Goal: Task Accomplishment & Management: Manage account settings

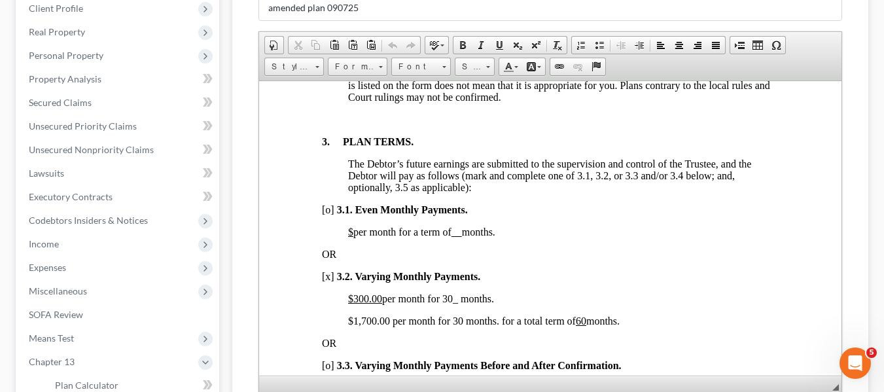
scroll to position [398, 0]
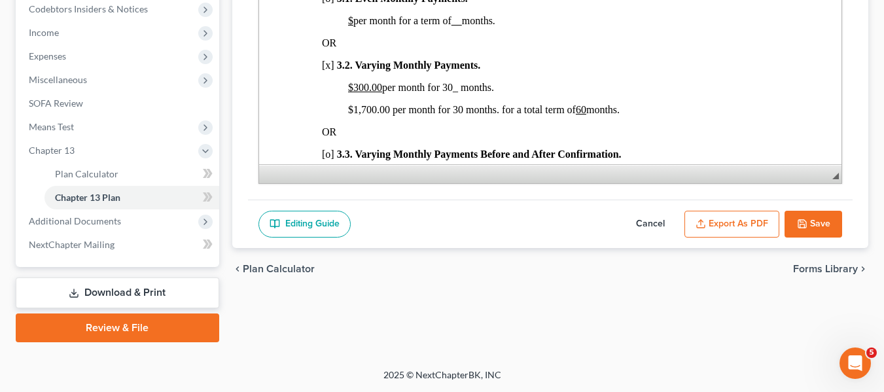
click at [809, 228] on button "Save" at bounding box center [814, 224] width 58 height 27
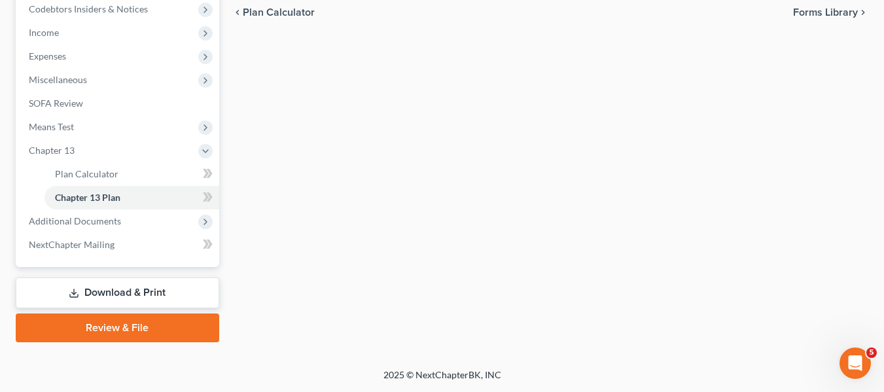
scroll to position [0, 0]
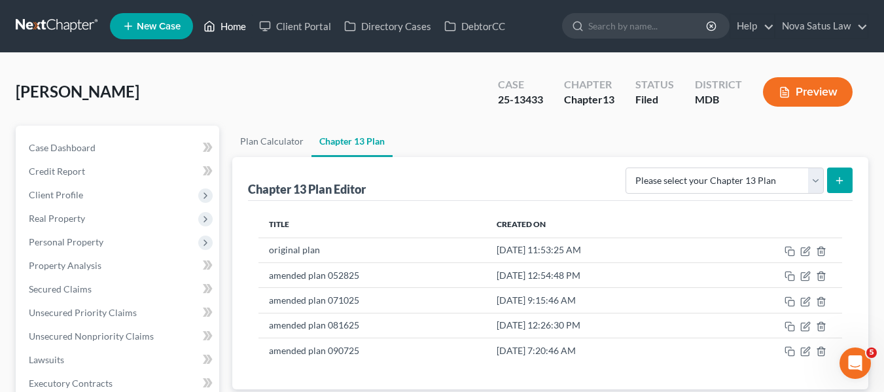
click at [230, 26] on link "Home" at bounding box center [225, 26] width 56 height 24
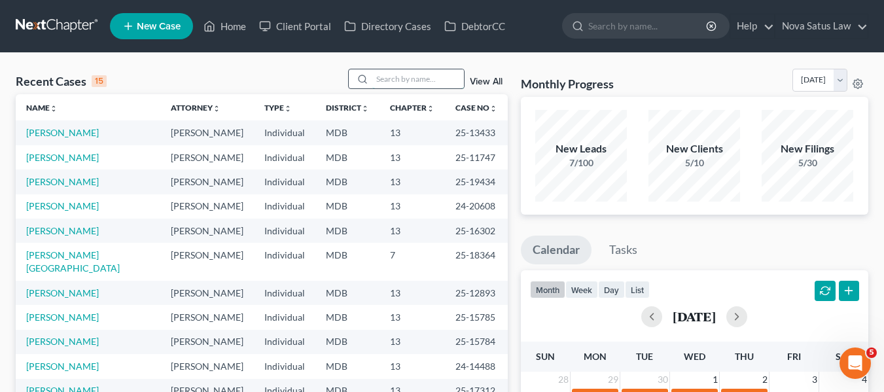
click at [413, 72] on input "search" at bounding box center [418, 78] width 92 height 19
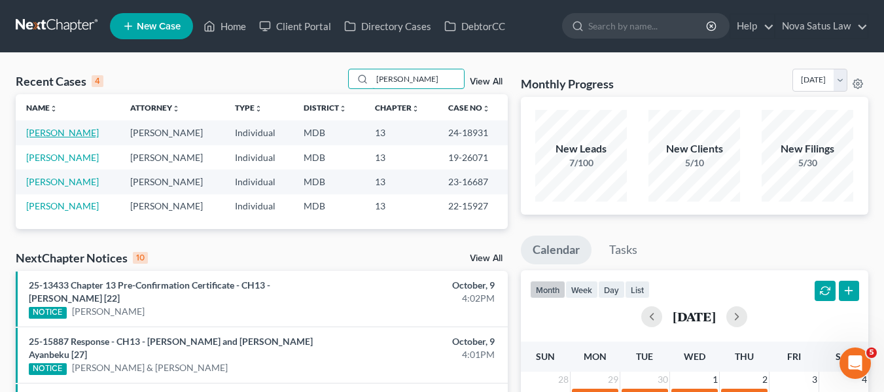
type input "ervin"
click at [43, 135] on link "[PERSON_NAME]" at bounding box center [62, 132] width 73 height 11
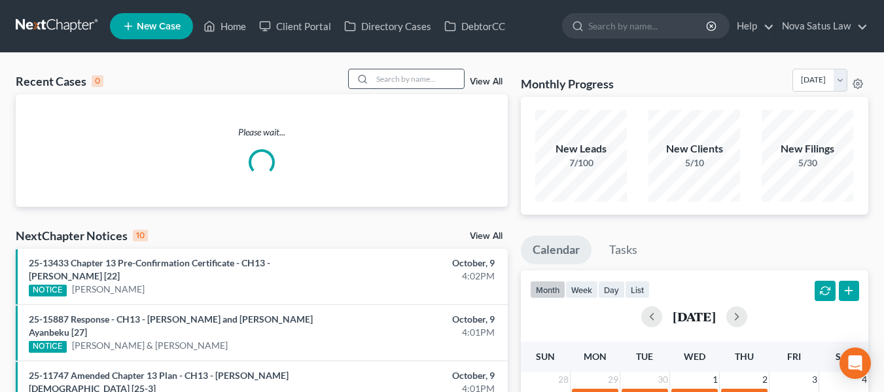
click at [383, 77] on input "search" at bounding box center [418, 78] width 92 height 19
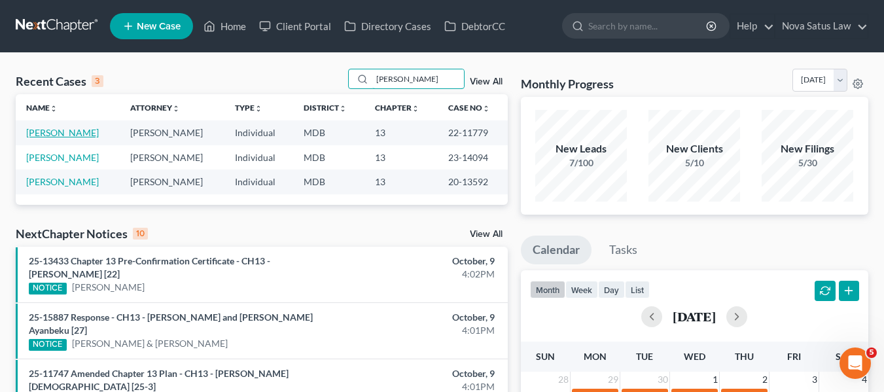
type input "[PERSON_NAME]"
click at [27, 133] on link "[PERSON_NAME]" at bounding box center [62, 132] width 73 height 11
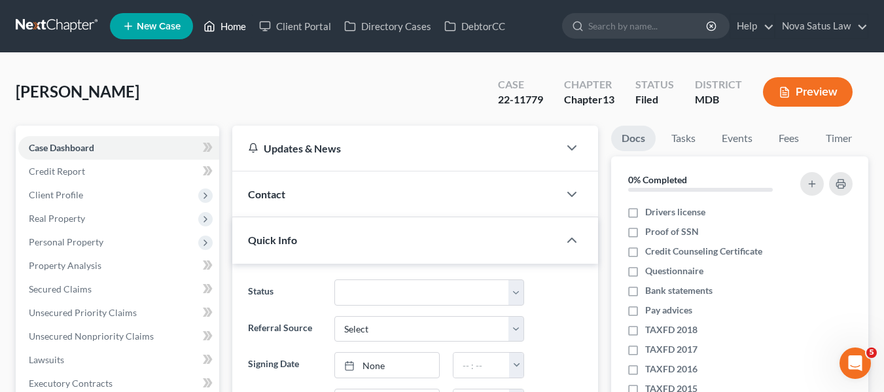
click at [241, 30] on link "Home" at bounding box center [225, 26] width 56 height 24
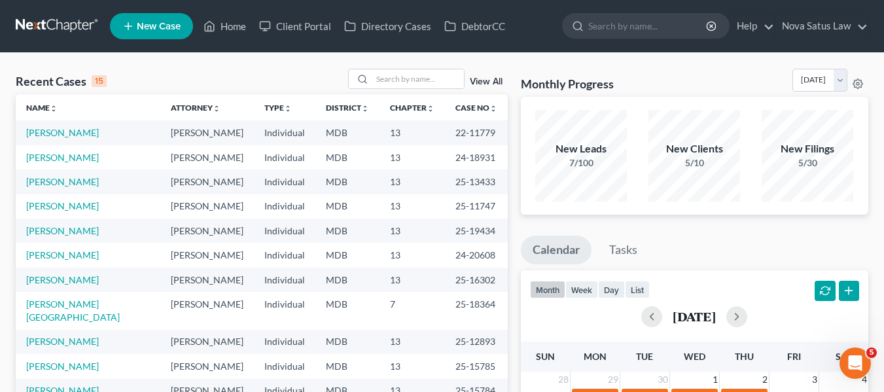
click at [478, 79] on link "View All" at bounding box center [486, 81] width 33 height 9
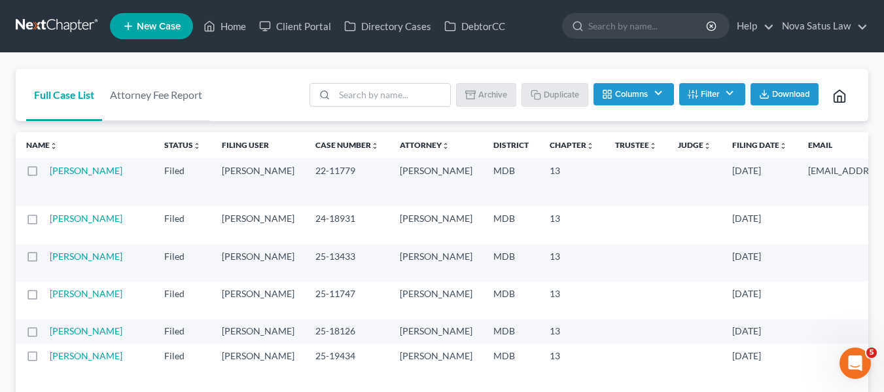
click at [45, 174] on label at bounding box center [45, 174] width 0 height 0
click at [50, 172] on input "checkbox" at bounding box center [54, 168] width 9 height 9
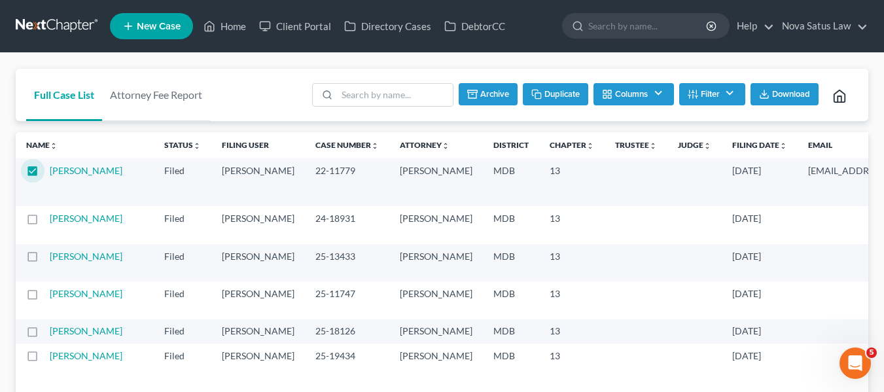
click at [549, 98] on button "Duplicate" at bounding box center [555, 94] width 65 height 22
checkbox input "false"
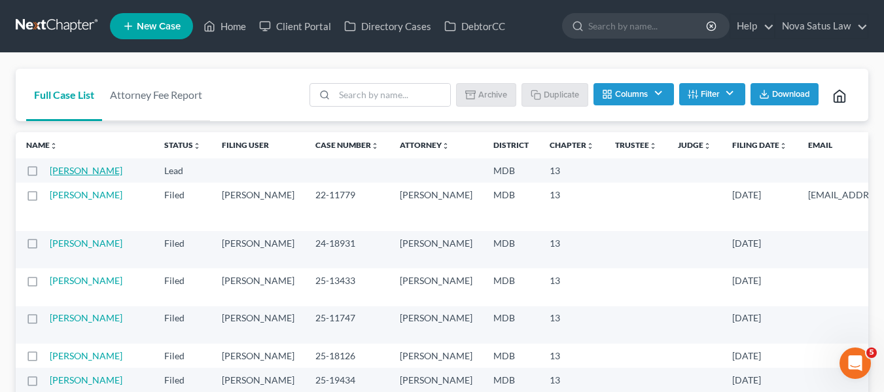
click at [68, 176] on link "[PERSON_NAME]" at bounding box center [86, 170] width 73 height 11
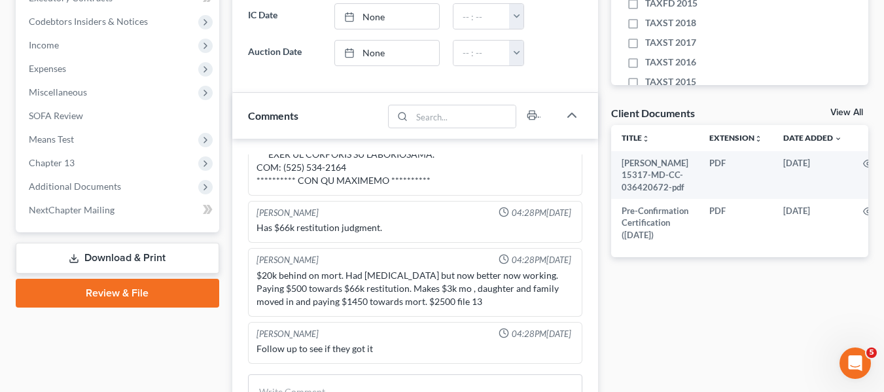
scroll to position [385, 0]
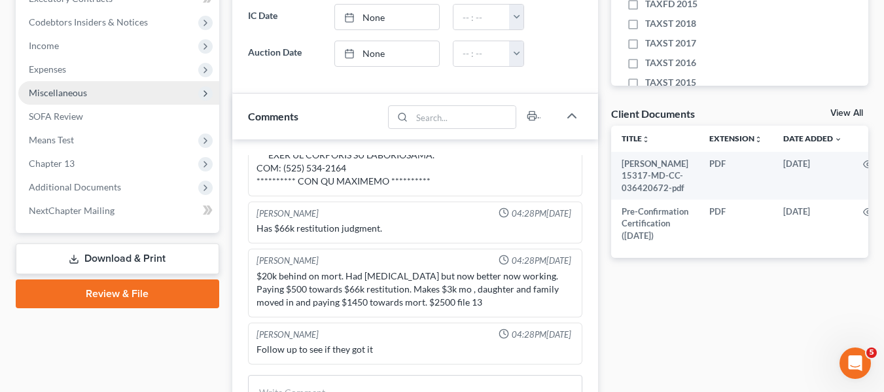
click at [52, 89] on span "Miscellaneous" at bounding box center [58, 92] width 58 height 11
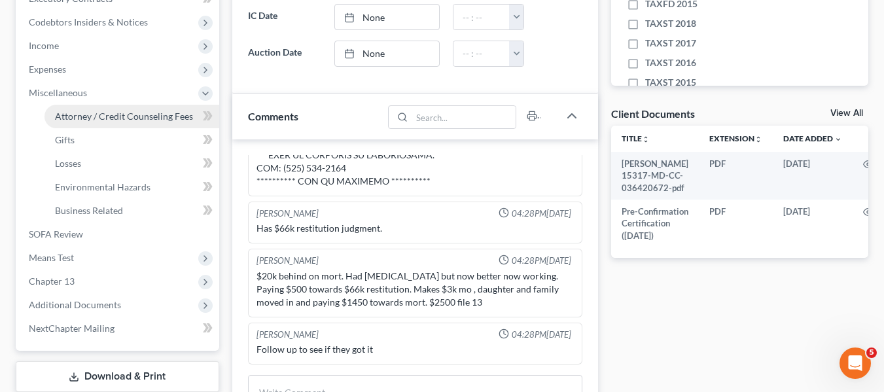
click at [74, 118] on span "Attorney / Credit Counseling Fees" at bounding box center [124, 116] width 138 height 11
select select "2"
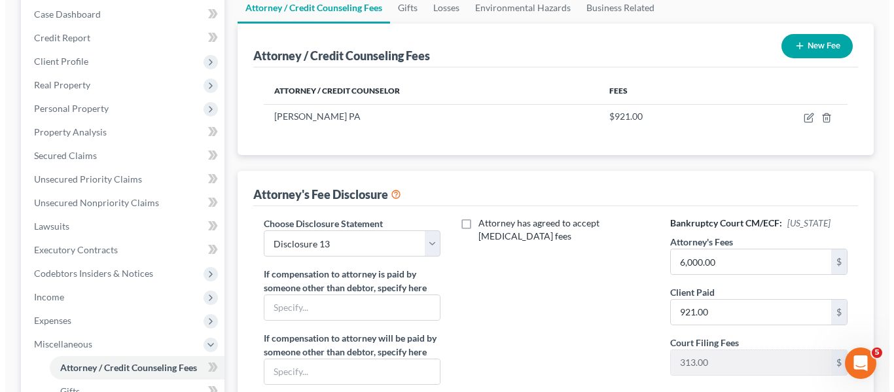
scroll to position [135, 0]
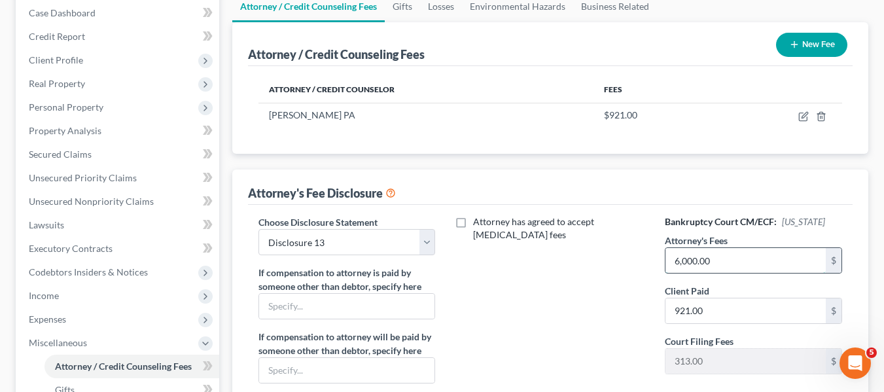
click at [736, 269] on input "6,000.00" at bounding box center [746, 260] width 160 height 25
type input "6,800"
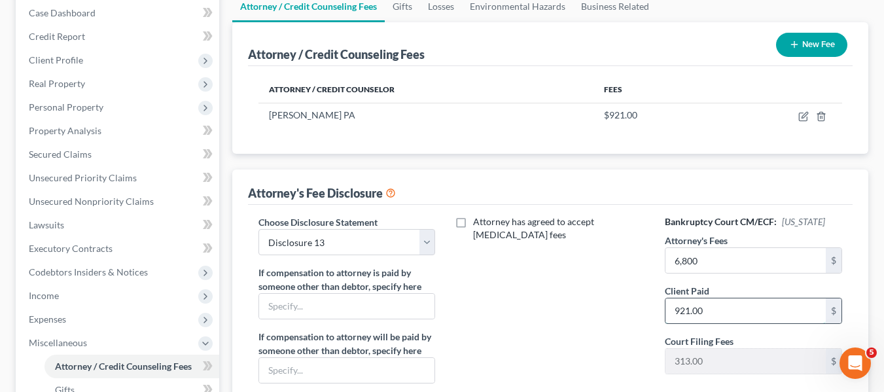
click at [732, 304] on input "921.00" at bounding box center [746, 310] width 160 height 25
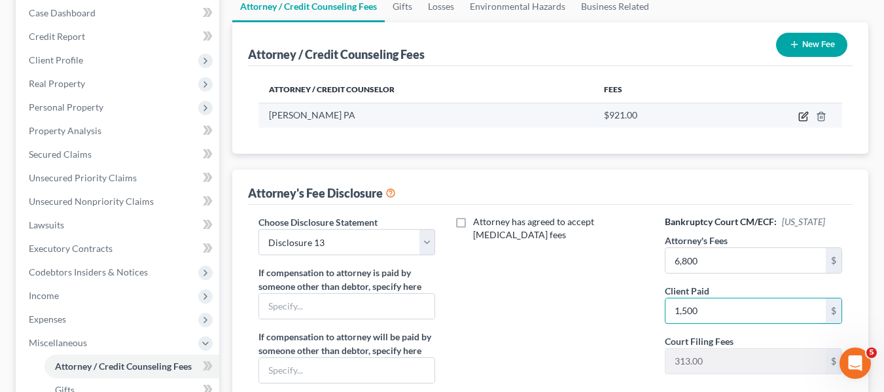
type input "1,500"
click at [801, 119] on icon "button" at bounding box center [803, 116] width 10 height 10
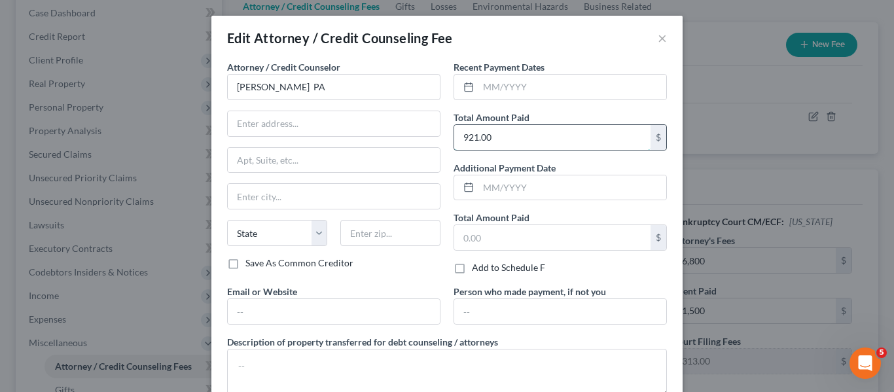
click at [518, 135] on input "921.00" at bounding box center [552, 137] width 196 height 25
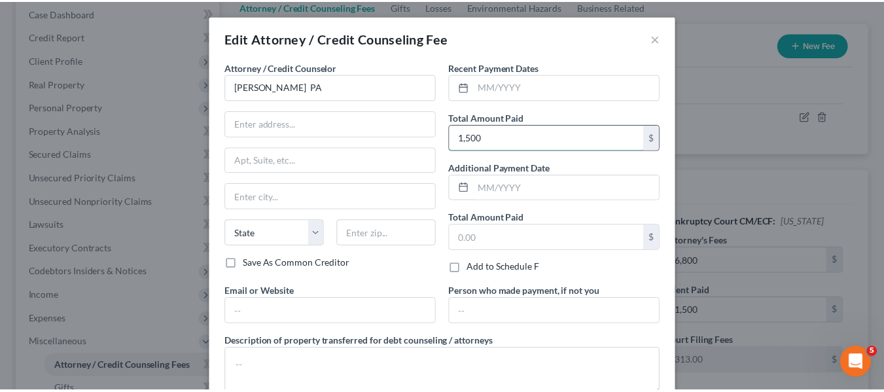
scroll to position [88, 0]
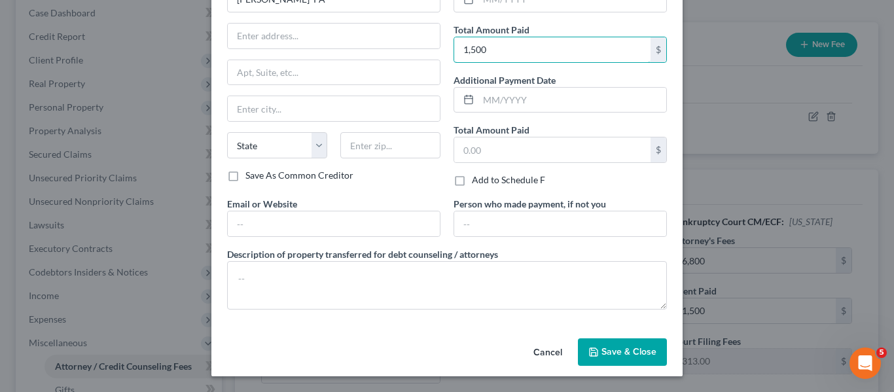
type input "1,500"
click at [596, 342] on button "Save & Close" at bounding box center [622, 351] width 89 height 27
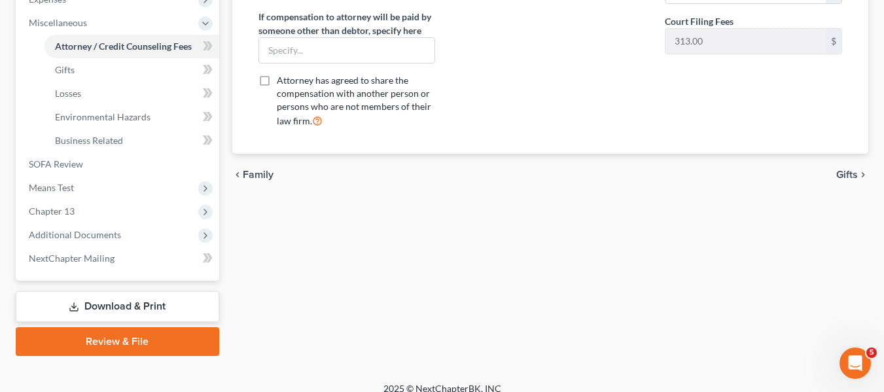
scroll to position [456, 0]
click at [106, 230] on span "Additional Documents" at bounding box center [75, 233] width 92 height 11
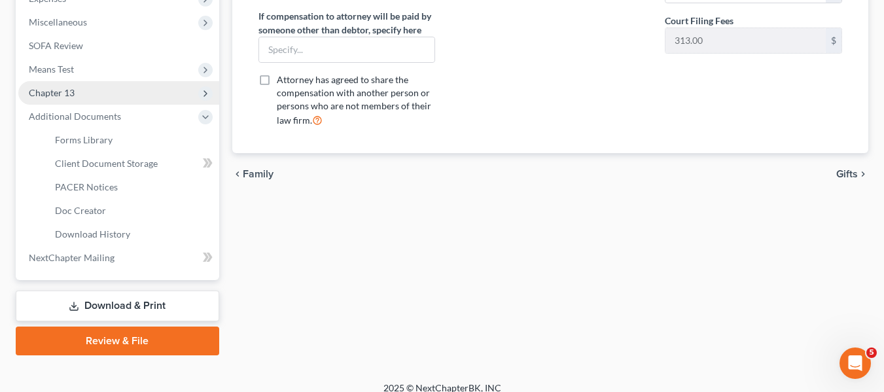
click at [58, 88] on span "Chapter 13" at bounding box center [52, 92] width 46 height 11
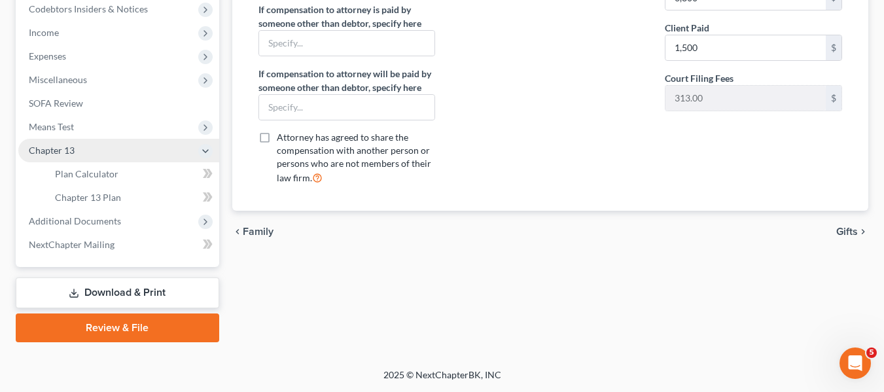
scroll to position [398, 0]
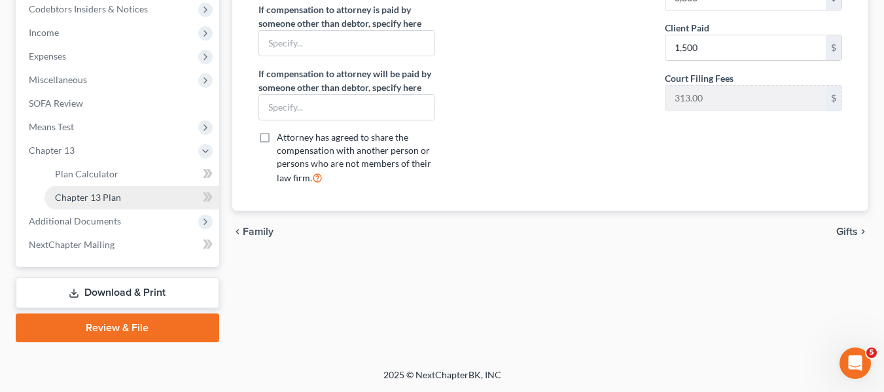
click at [101, 198] on span "Chapter 13 Plan" at bounding box center [88, 197] width 66 height 11
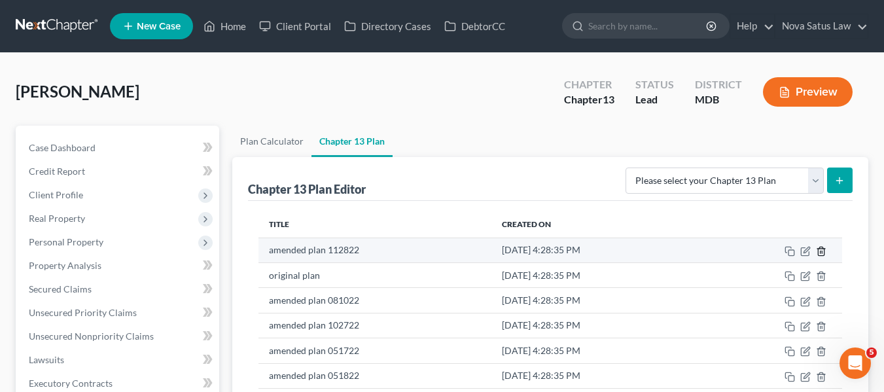
click at [821, 249] on icon "button" at bounding box center [821, 251] width 10 height 10
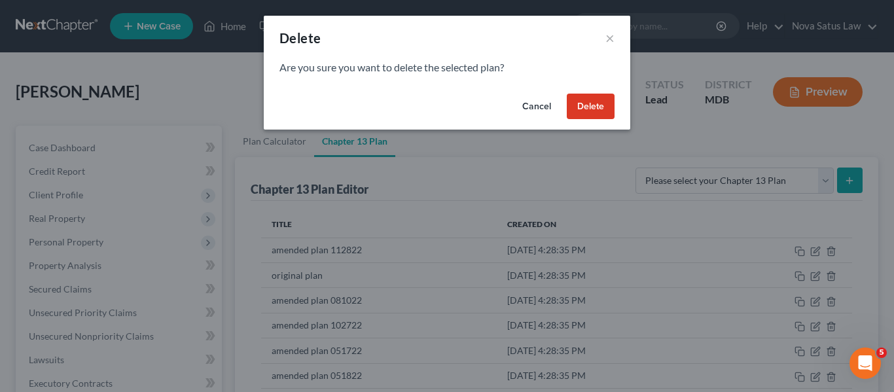
click at [593, 102] on button "Delete" at bounding box center [591, 107] width 48 height 26
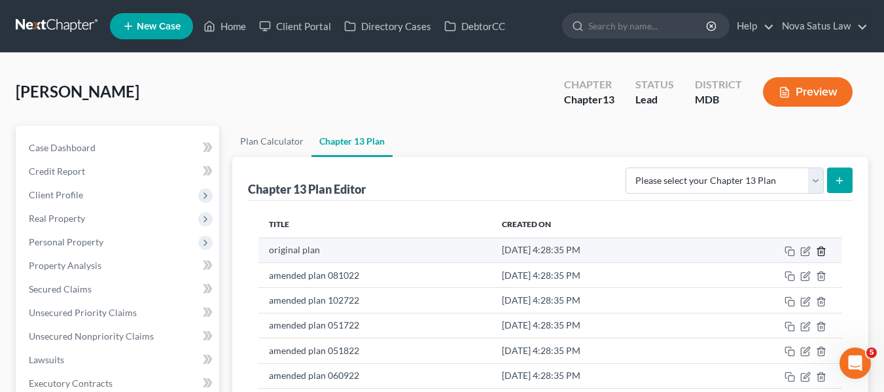
click at [825, 250] on icon "button" at bounding box center [821, 251] width 10 height 10
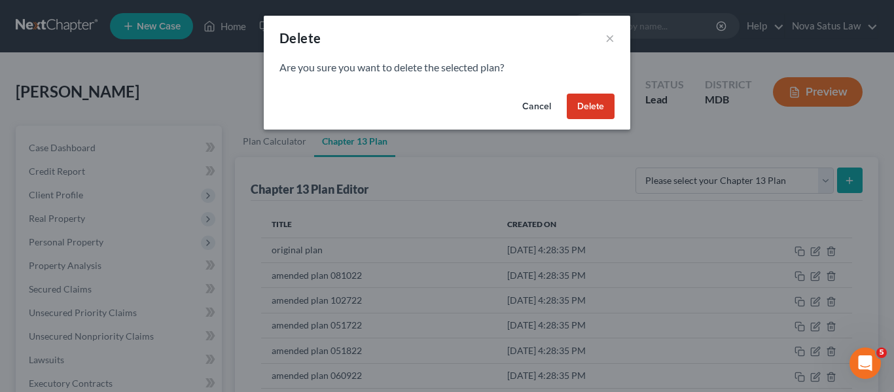
click at [596, 108] on button "Delete" at bounding box center [591, 107] width 48 height 26
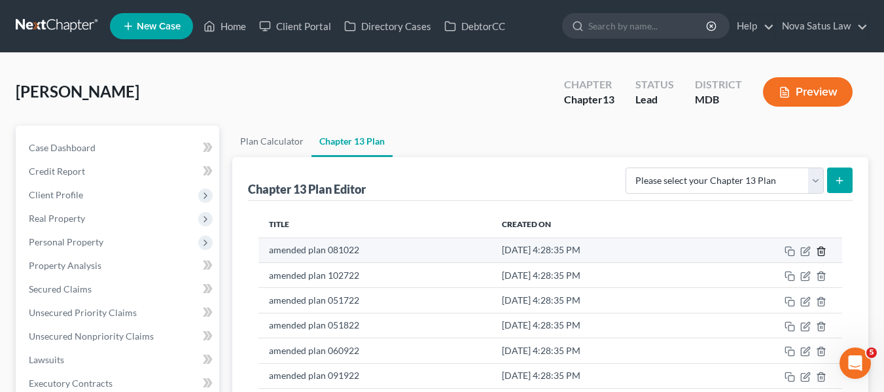
click at [821, 252] on line "button" at bounding box center [821, 252] width 0 height 3
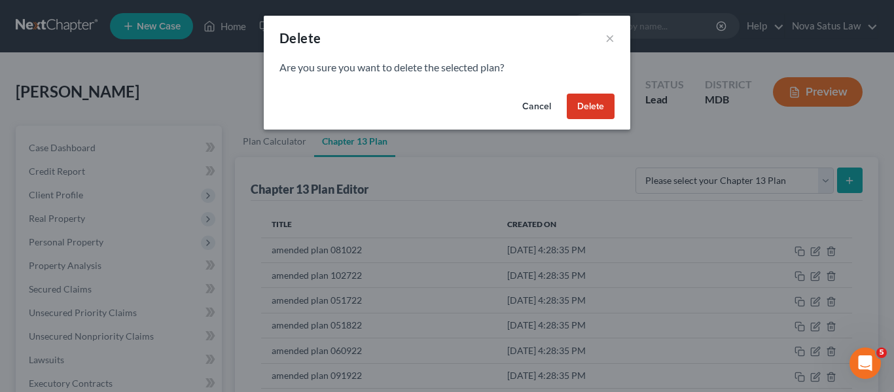
click at [580, 105] on button "Delete" at bounding box center [591, 107] width 48 height 26
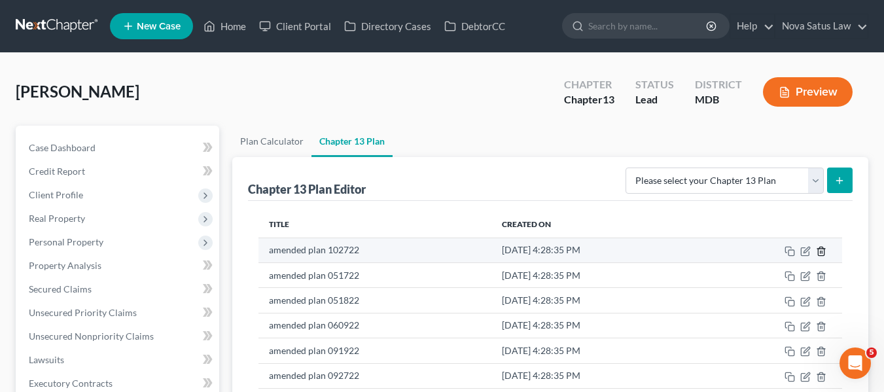
click at [821, 249] on polyline "button" at bounding box center [821, 249] width 8 height 0
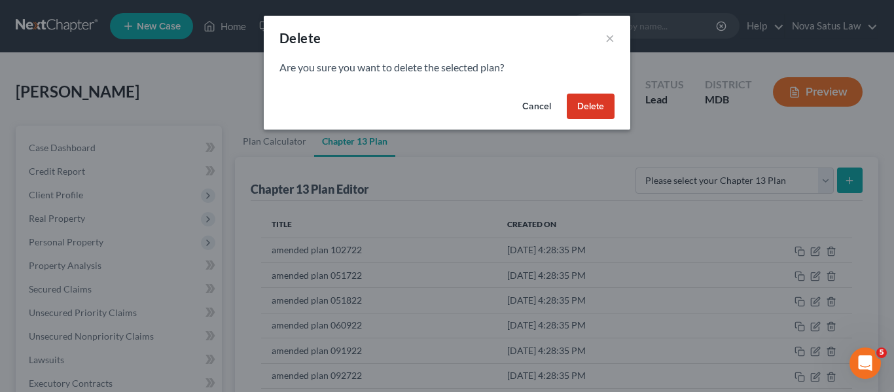
click at [597, 103] on button "Delete" at bounding box center [591, 107] width 48 height 26
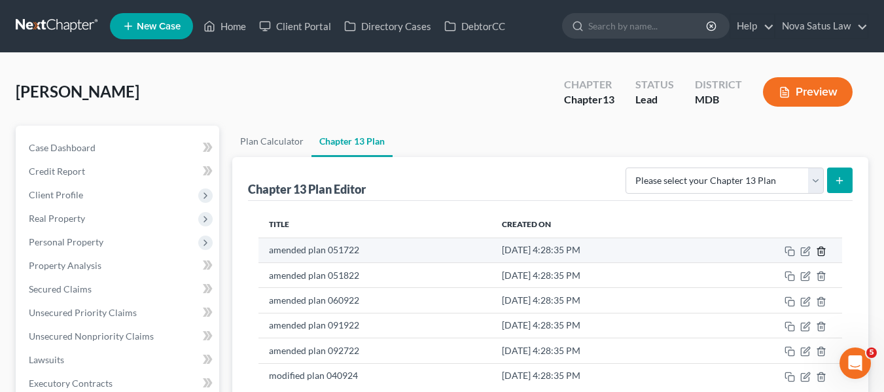
click at [820, 246] on icon "button" at bounding box center [821, 251] width 10 height 10
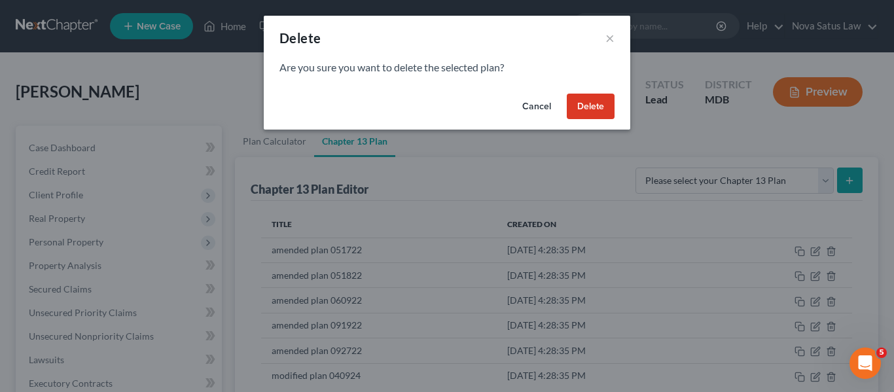
click at [585, 105] on button "Delete" at bounding box center [591, 107] width 48 height 26
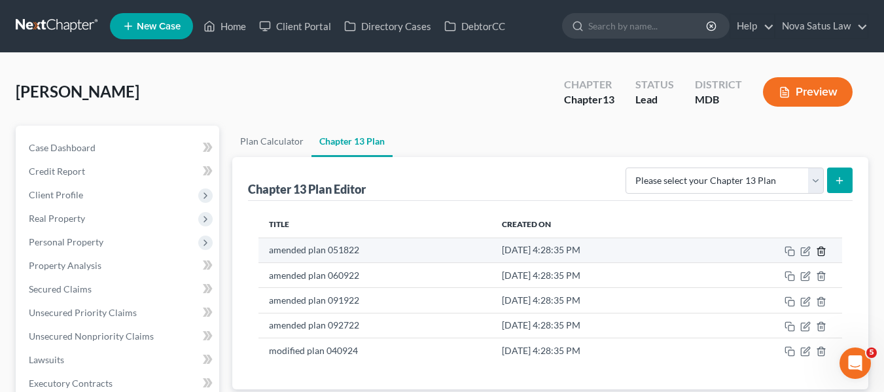
click at [821, 253] on line "button" at bounding box center [821, 252] width 0 height 3
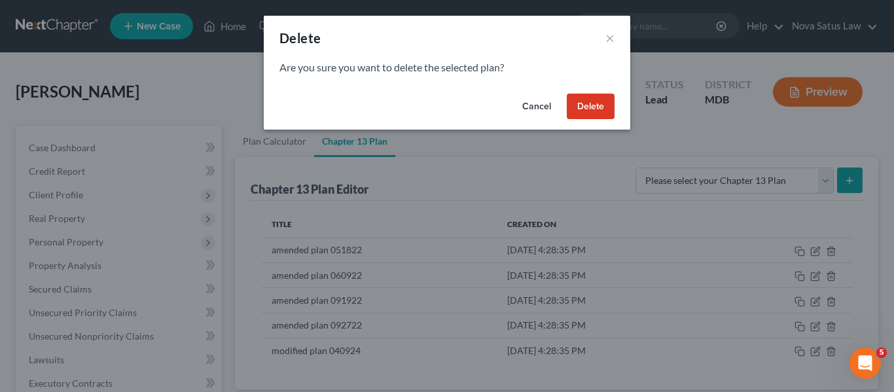
click at [596, 107] on button "Delete" at bounding box center [591, 107] width 48 height 26
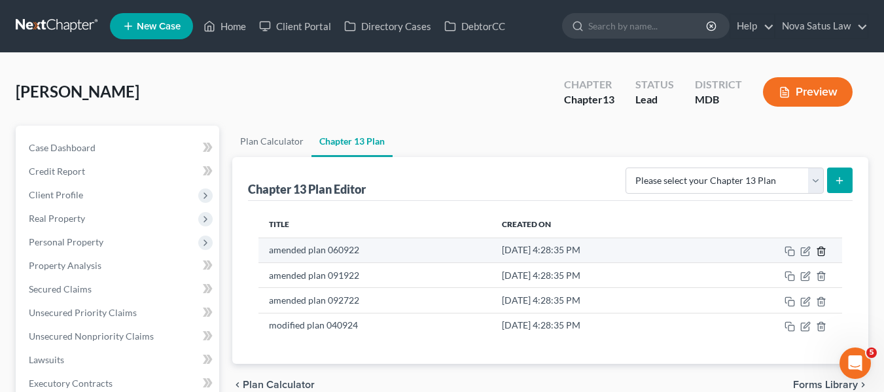
click at [820, 246] on icon "button" at bounding box center [821, 251] width 10 height 10
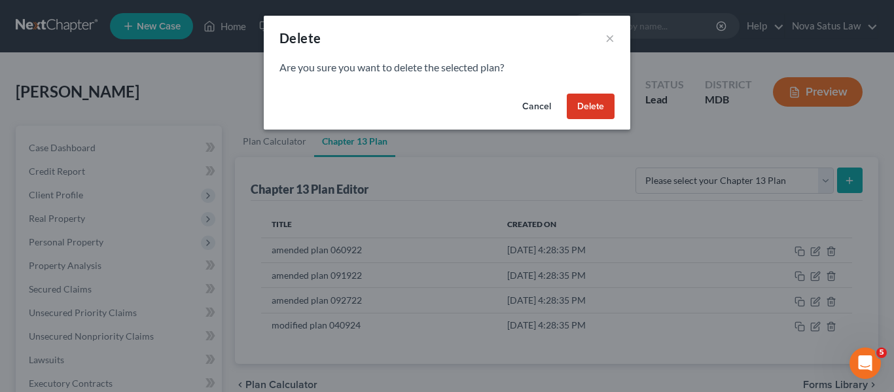
click at [599, 109] on button "Delete" at bounding box center [591, 107] width 48 height 26
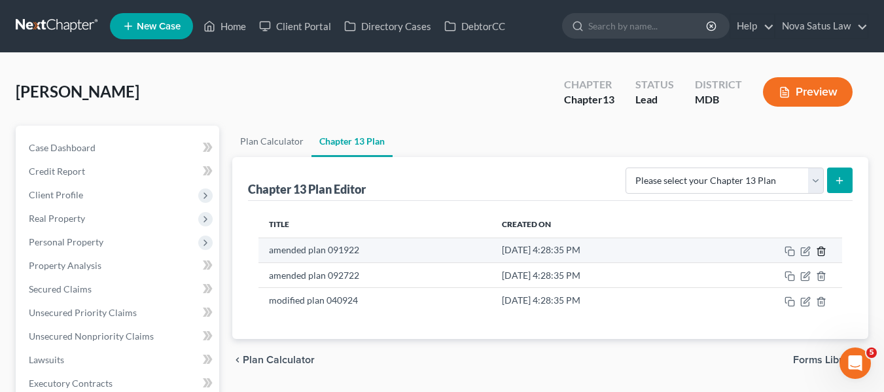
click at [826, 251] on icon "button" at bounding box center [821, 251] width 10 height 10
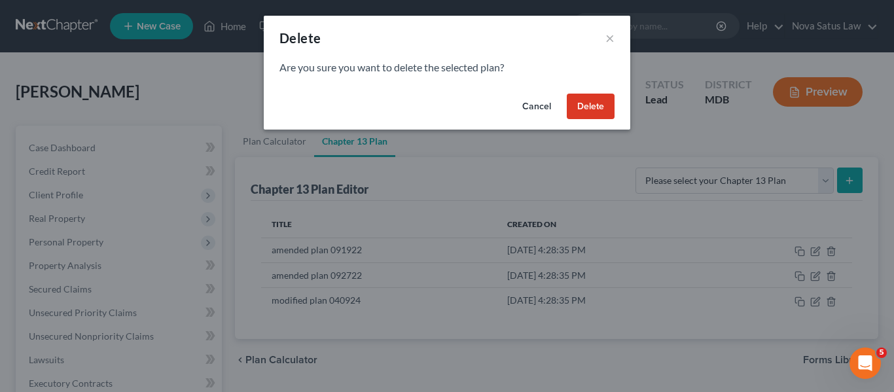
click at [589, 99] on button "Delete" at bounding box center [591, 107] width 48 height 26
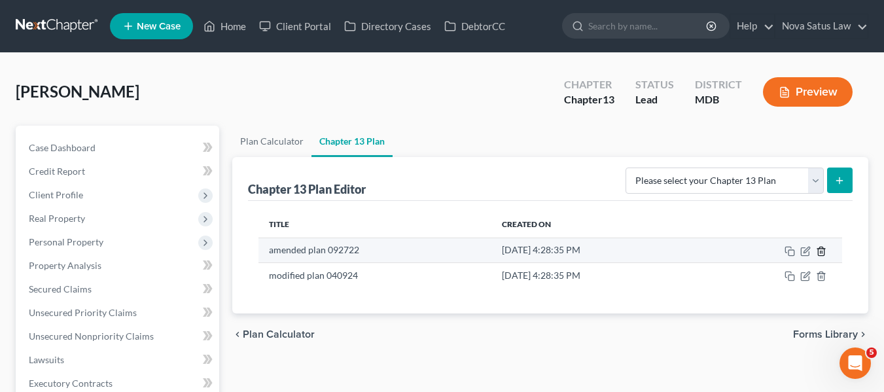
click at [823, 249] on icon "button" at bounding box center [821, 251] width 10 height 10
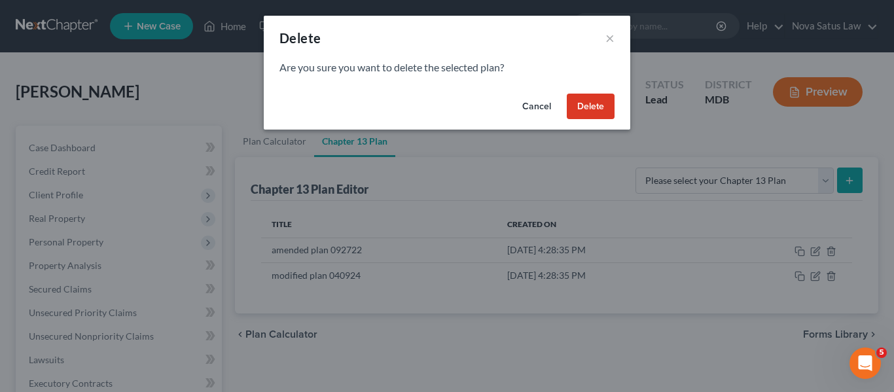
click at [588, 109] on button "Delete" at bounding box center [591, 107] width 48 height 26
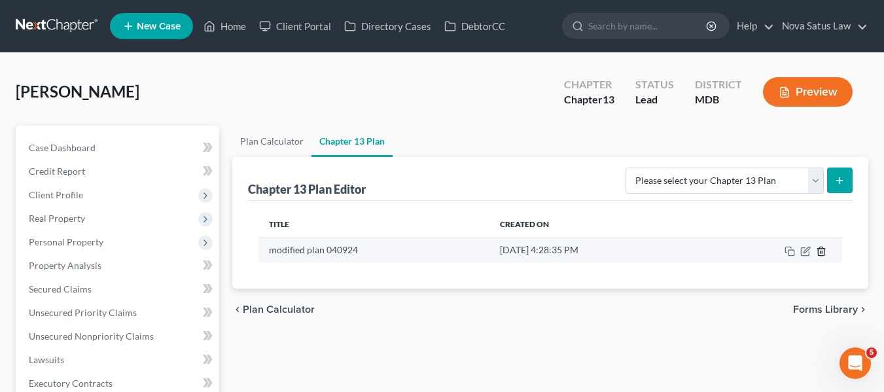
click at [823, 252] on icon "button" at bounding box center [821, 251] width 10 height 10
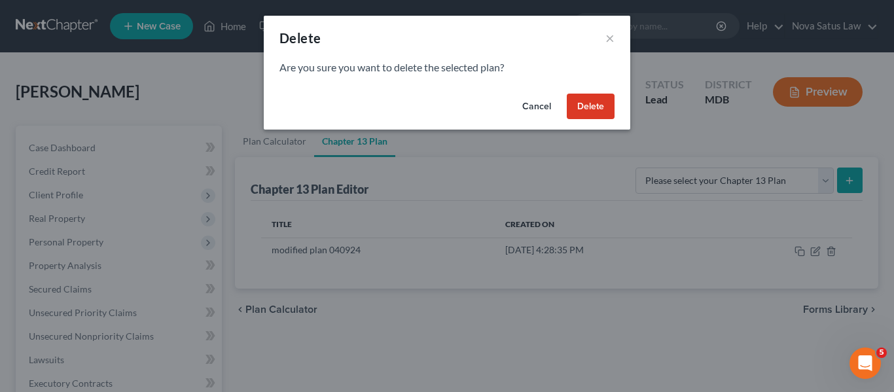
click at [584, 103] on button "Delete" at bounding box center [591, 107] width 48 height 26
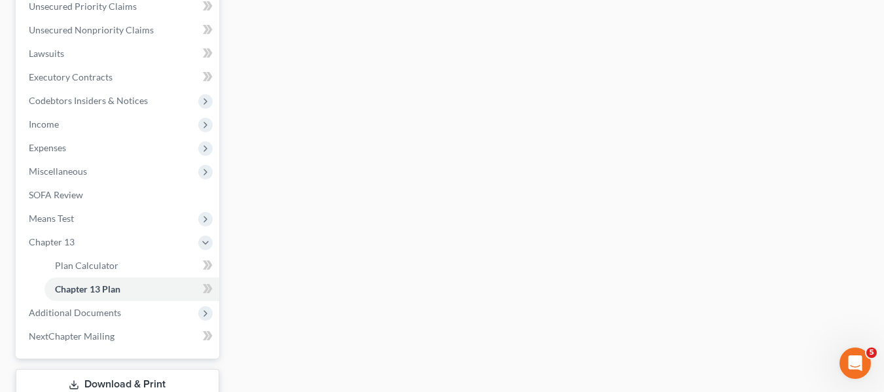
scroll to position [308, 0]
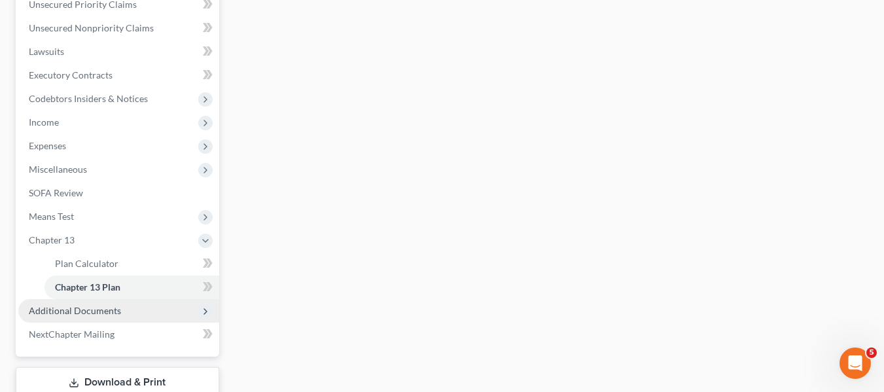
click at [51, 312] on span "Additional Documents" at bounding box center [75, 310] width 92 height 11
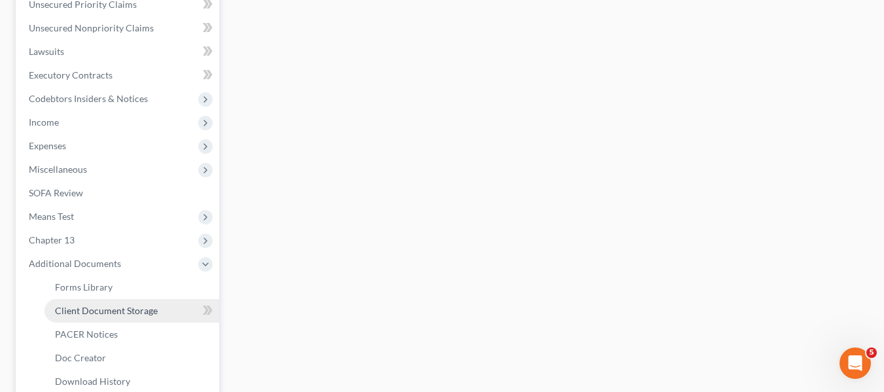
click at [88, 316] on link "Client Document Storage" at bounding box center [132, 311] width 175 height 24
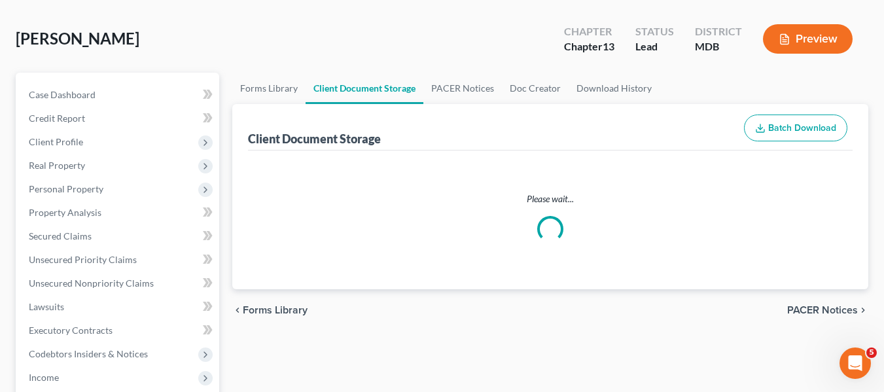
scroll to position [9, 0]
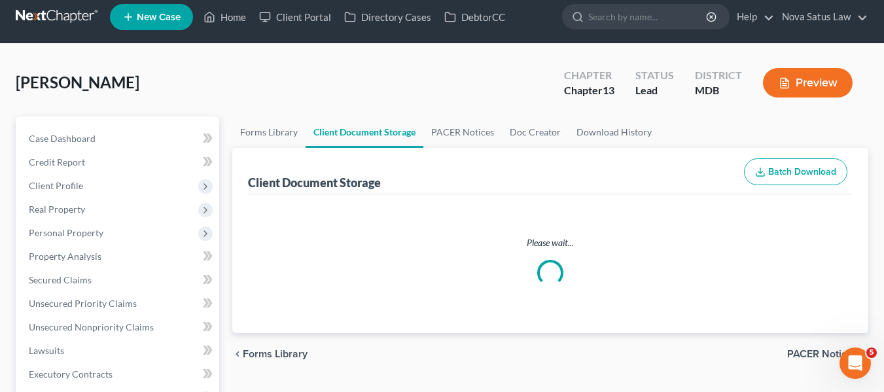
select select "14"
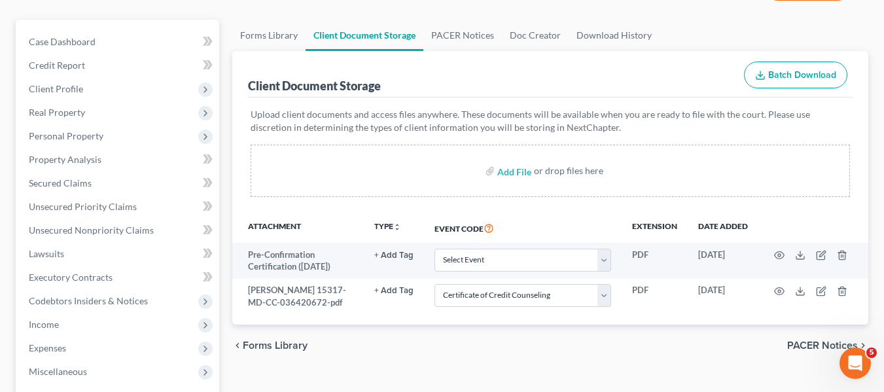
scroll to position [107, 0]
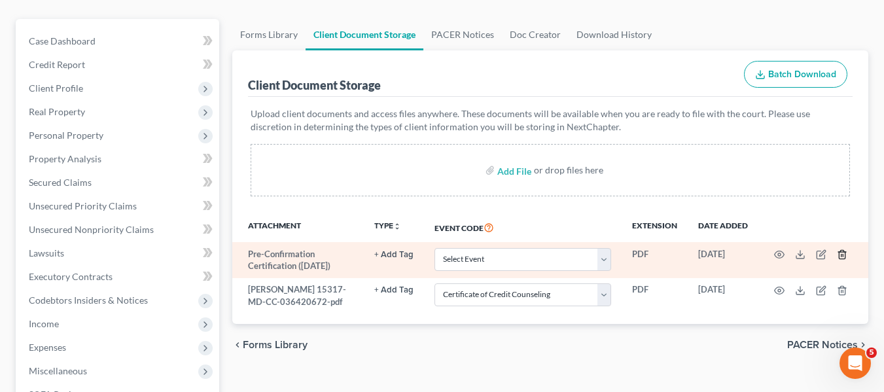
click at [838, 251] on icon "button" at bounding box center [842, 254] width 10 height 10
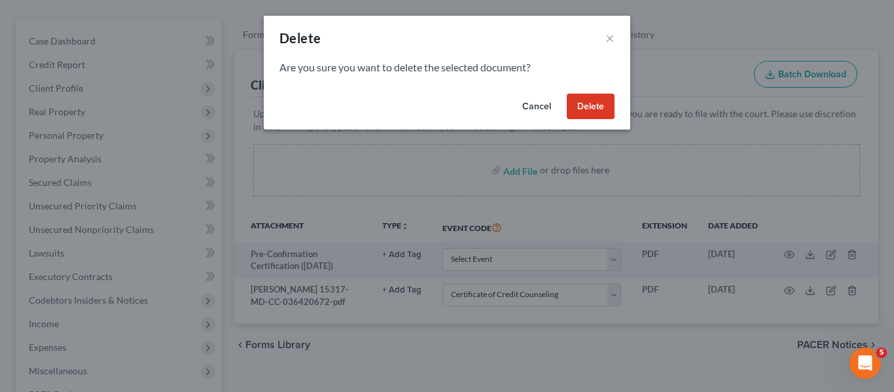
click at [581, 103] on button "Delete" at bounding box center [591, 107] width 48 height 26
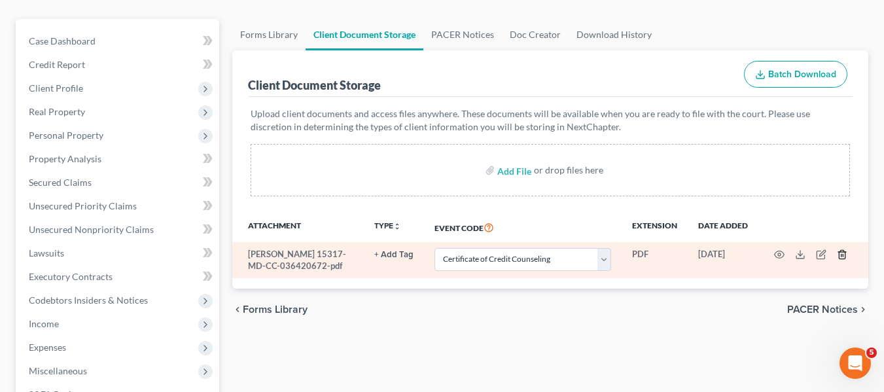
click at [841, 252] on polyline "button" at bounding box center [842, 252] width 8 height 0
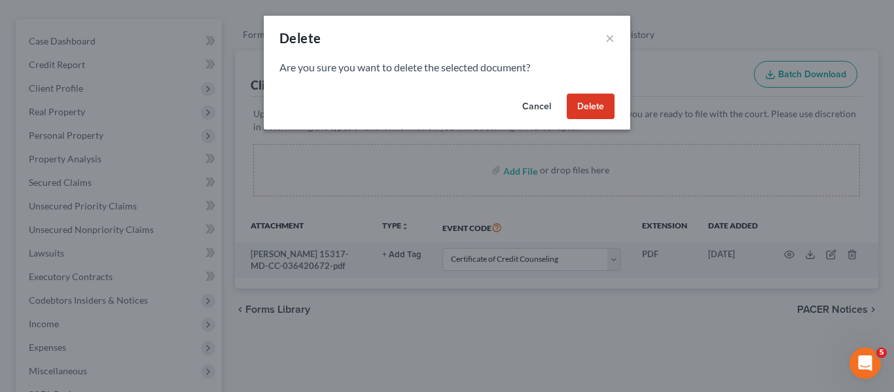
click at [571, 100] on button "Delete" at bounding box center [591, 107] width 48 height 26
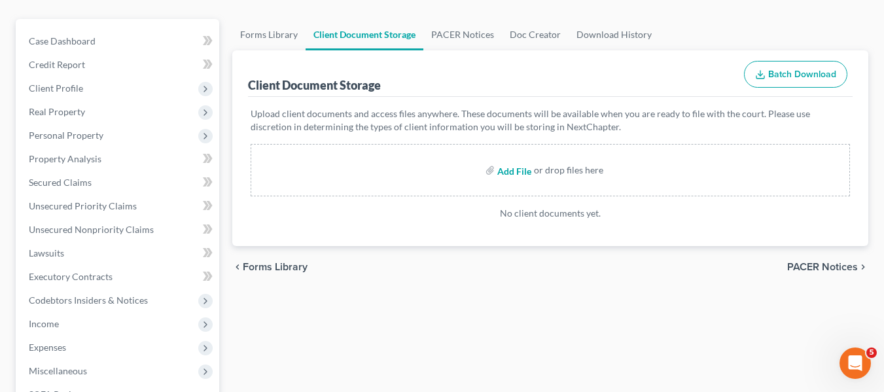
click at [514, 172] on input "file" at bounding box center [512, 170] width 31 height 24
type input "C:\fakepath\[PERSON_NAME] A 15317-MD-CC-040097824.pdf"
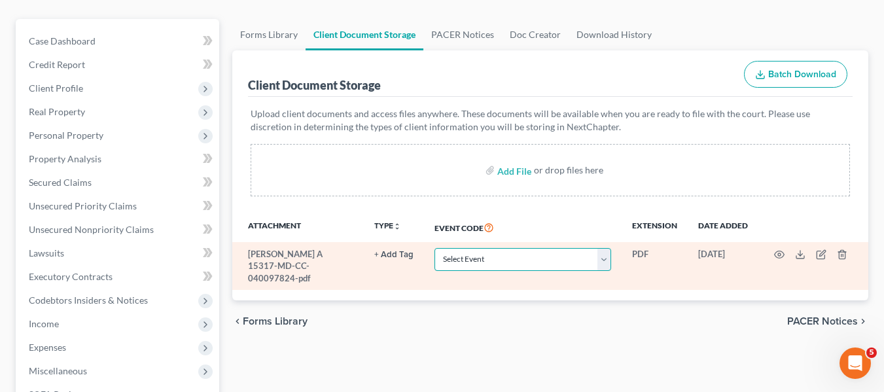
click at [593, 257] on select "Select Event Affidavit Affidavit of Adequate Protection and Lease Payments Affi…" at bounding box center [523, 259] width 177 height 23
select select "14"
click at [435, 248] on select "Select Event Affidavit Affidavit of Adequate Protection and Lease Payments Affi…" at bounding box center [523, 259] width 177 height 23
click at [776, 255] on icon "button" at bounding box center [779, 254] width 10 height 10
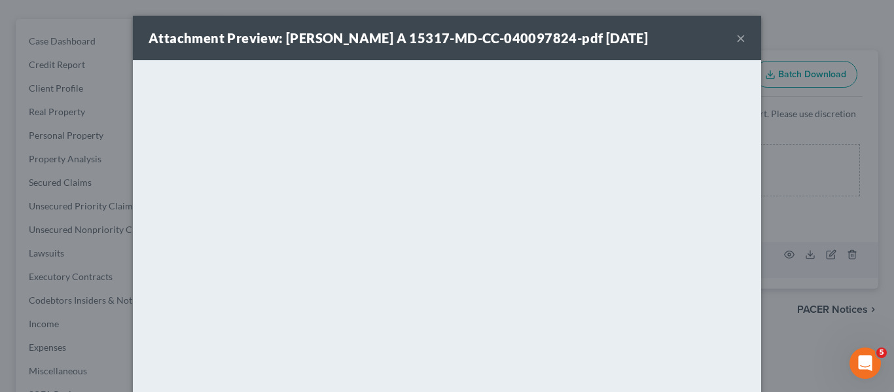
click at [736, 42] on button "×" at bounding box center [740, 38] width 9 height 16
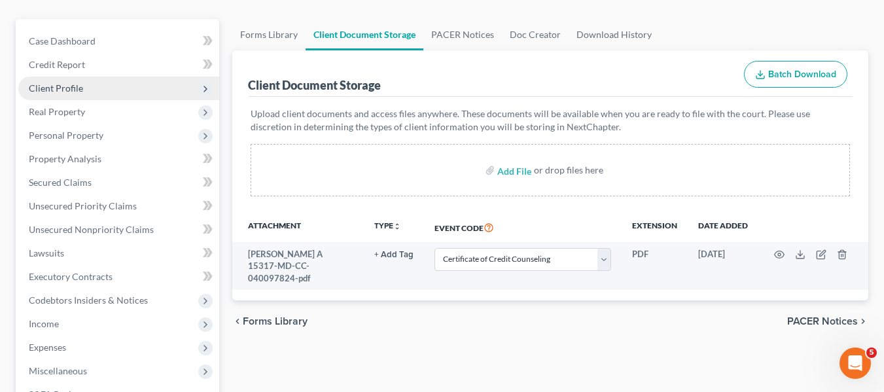
click at [65, 88] on span "Client Profile" at bounding box center [56, 87] width 54 height 11
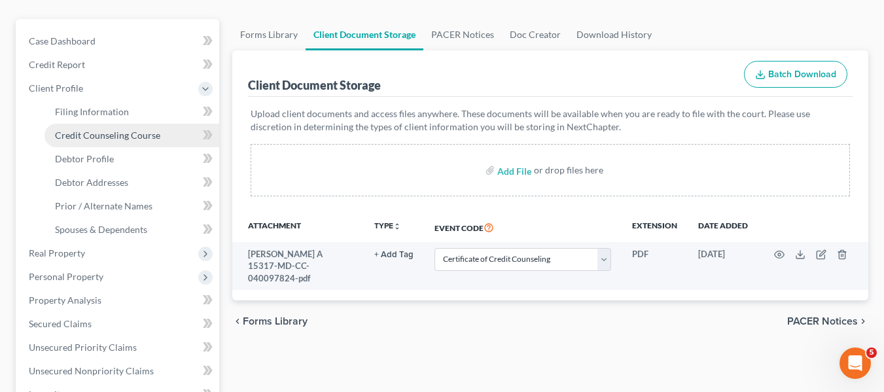
click at [75, 141] on link "Credit Counseling Course" at bounding box center [132, 136] width 175 height 24
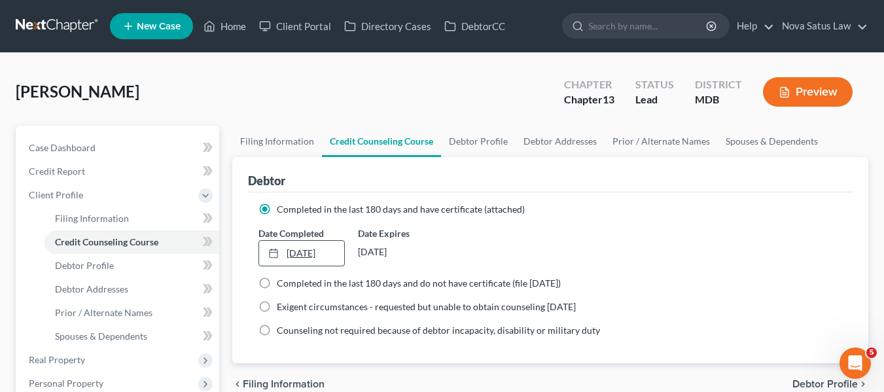
click at [303, 247] on link "[DATE]" at bounding box center [301, 253] width 85 height 25
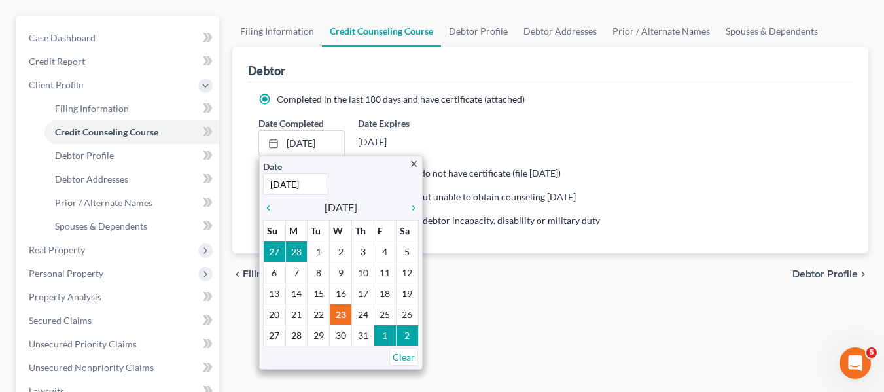
scroll to position [118, 0]
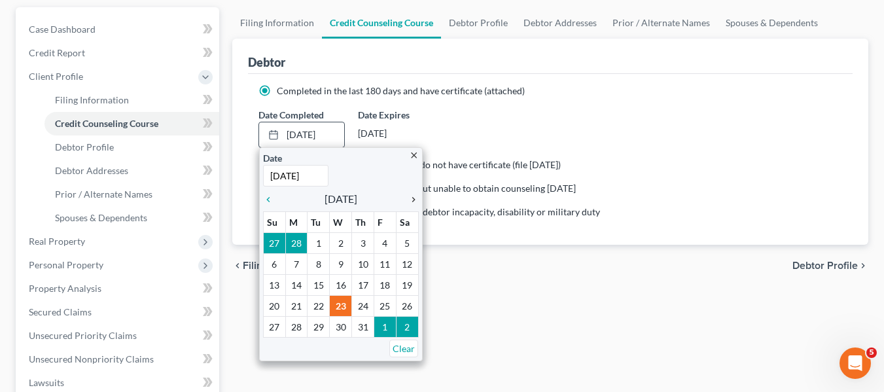
click at [412, 199] on icon "chevron_right" at bounding box center [410, 199] width 17 height 10
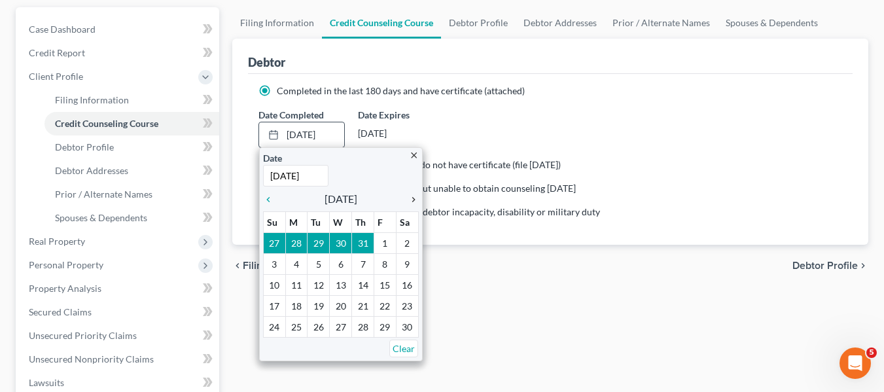
click at [412, 199] on icon "chevron_right" at bounding box center [410, 199] width 17 height 10
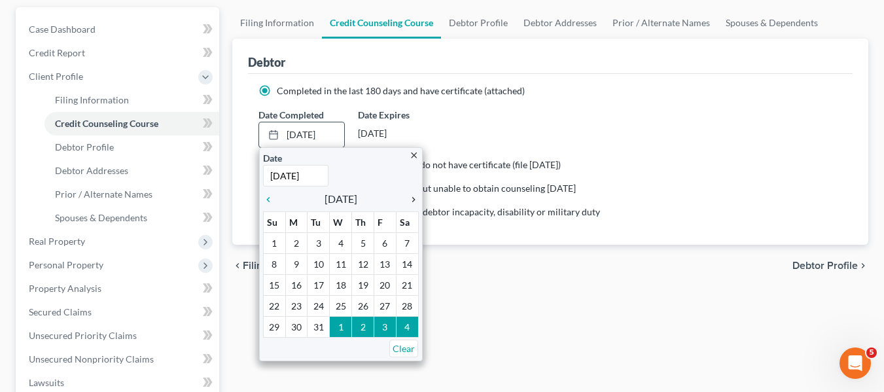
click at [412, 199] on icon "chevron_right" at bounding box center [410, 199] width 17 height 10
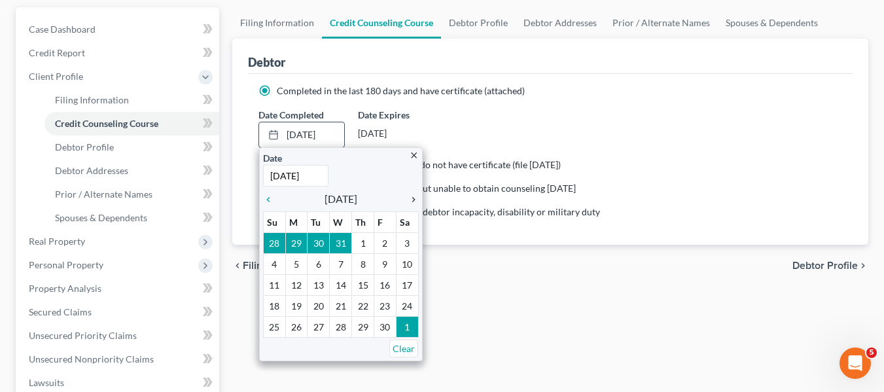
click at [412, 199] on icon "chevron_right" at bounding box center [410, 199] width 17 height 10
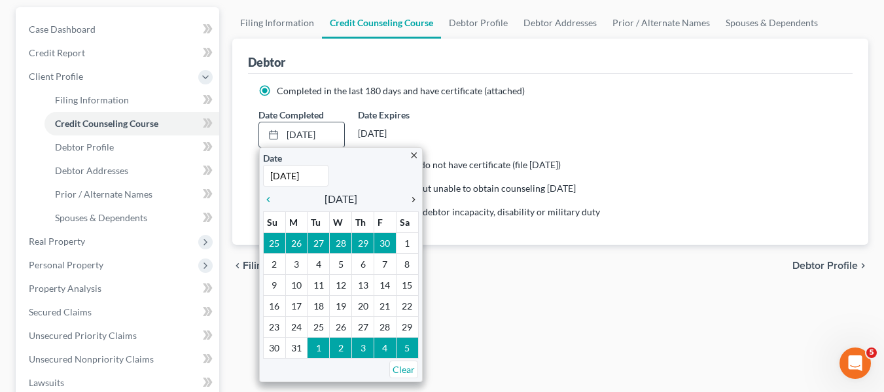
click at [412, 199] on icon "chevron_right" at bounding box center [410, 199] width 17 height 10
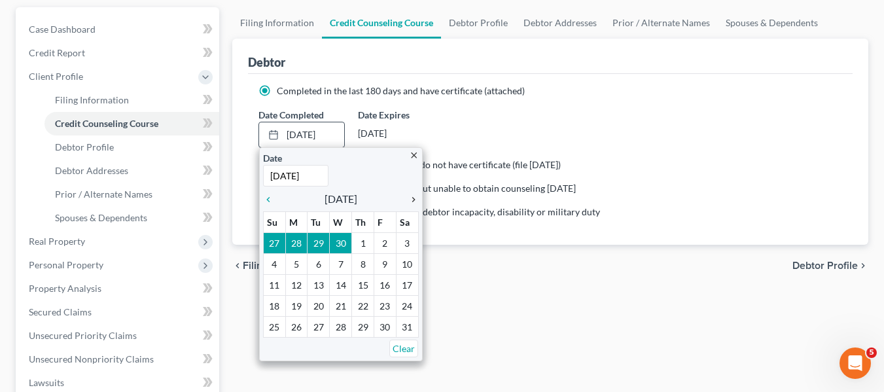
click at [412, 199] on icon "chevron_right" at bounding box center [410, 199] width 17 height 10
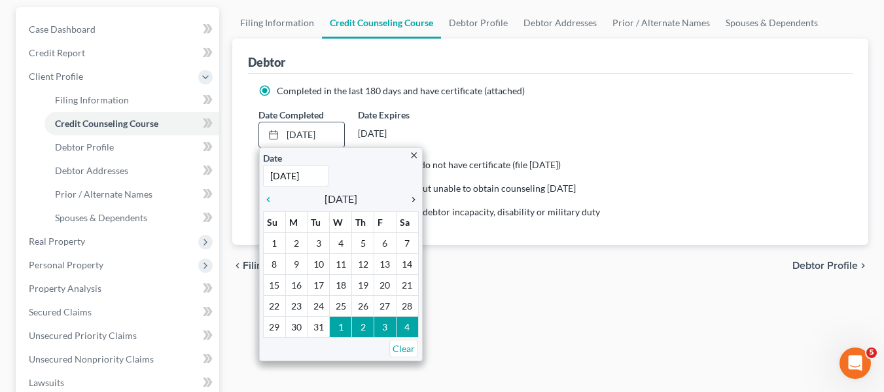
click at [412, 199] on icon "chevron_right" at bounding box center [410, 199] width 17 height 10
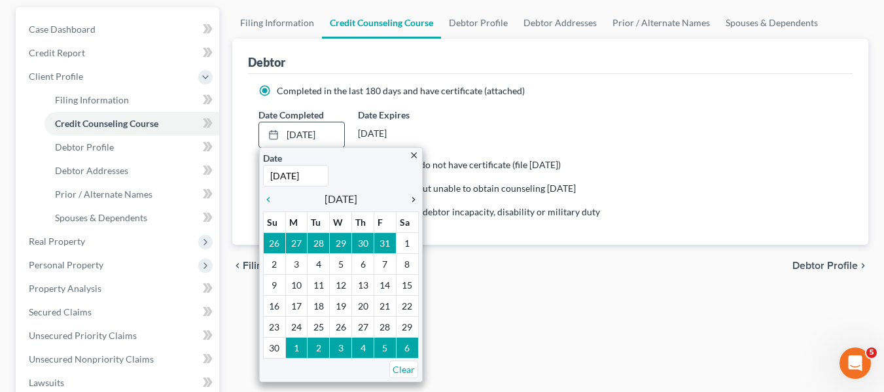
click at [412, 199] on icon "chevron_right" at bounding box center [410, 199] width 17 height 10
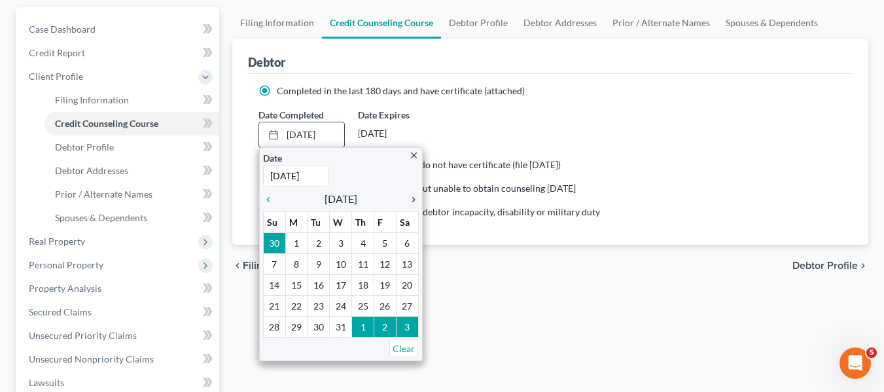
click at [412, 199] on icon "chevron_right" at bounding box center [410, 199] width 17 height 10
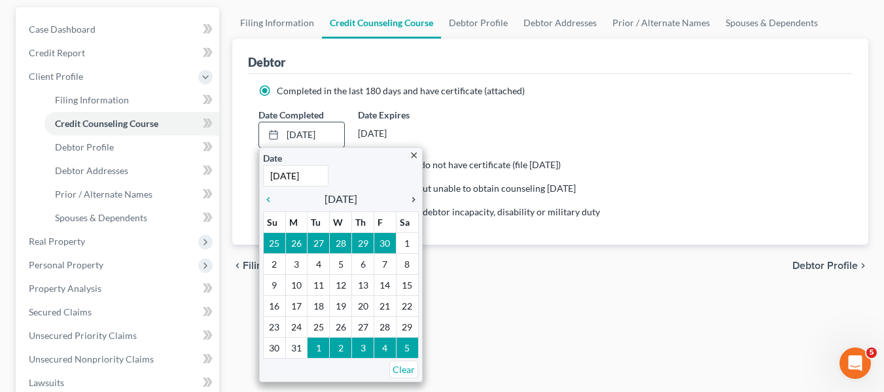
click at [412, 199] on icon "chevron_right" at bounding box center [410, 199] width 17 height 10
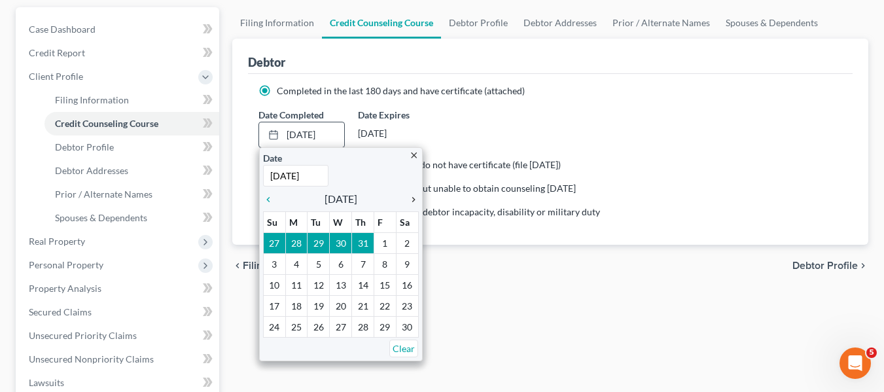
click at [412, 199] on icon "chevron_right" at bounding box center [410, 199] width 17 height 10
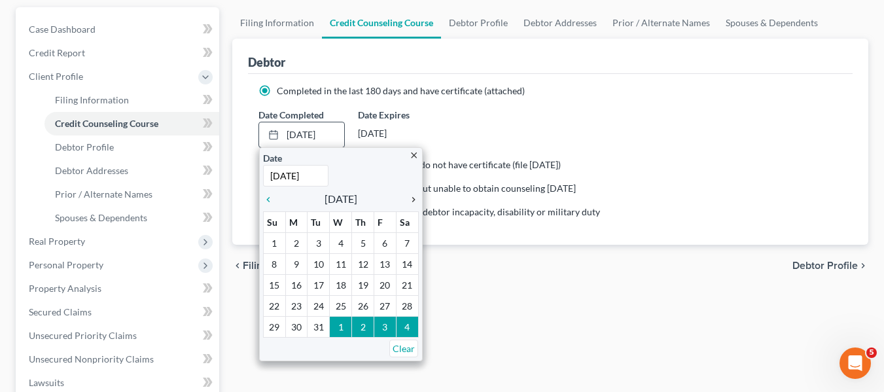
click at [412, 199] on icon "chevron_right" at bounding box center [410, 199] width 17 height 10
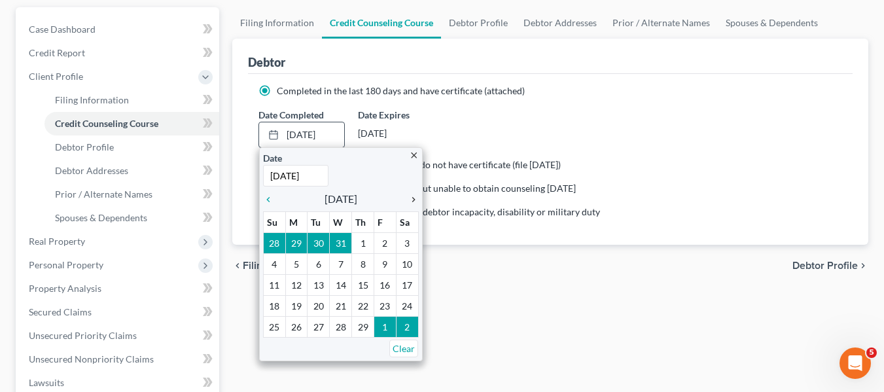
click at [412, 199] on icon "chevron_right" at bounding box center [410, 199] width 17 height 10
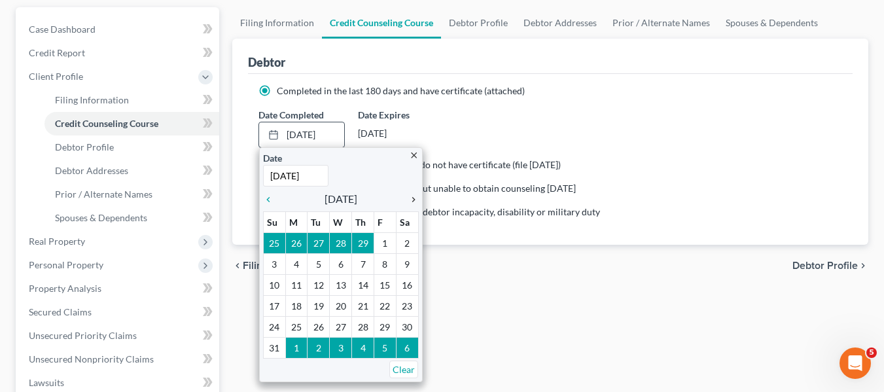
click at [412, 199] on icon "chevron_right" at bounding box center [410, 199] width 17 height 10
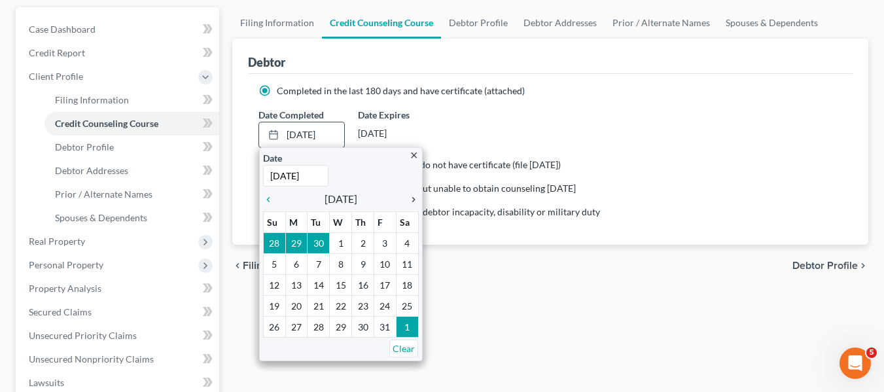
click at [412, 199] on icon "chevron_right" at bounding box center [410, 199] width 17 height 10
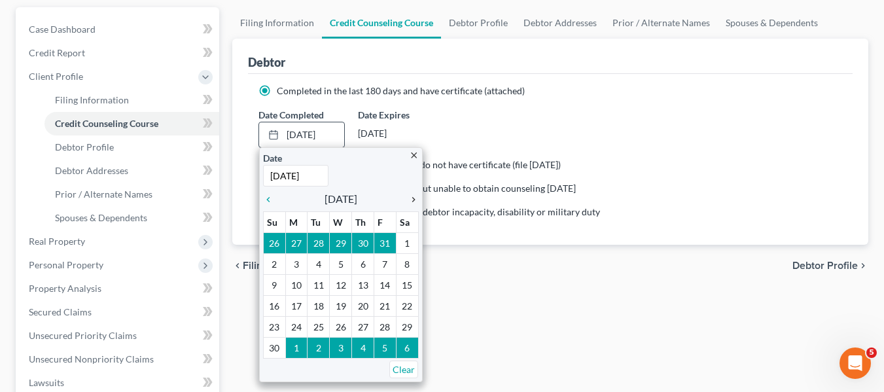
click at [412, 199] on icon "chevron_right" at bounding box center [410, 199] width 17 height 10
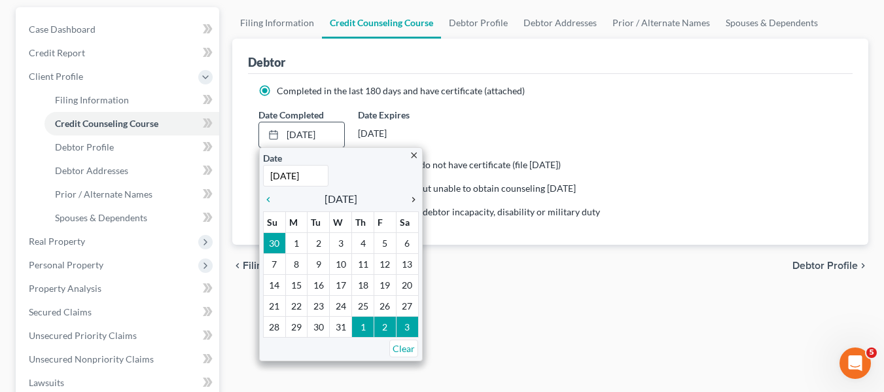
click at [412, 199] on icon "chevron_right" at bounding box center [410, 199] width 17 height 10
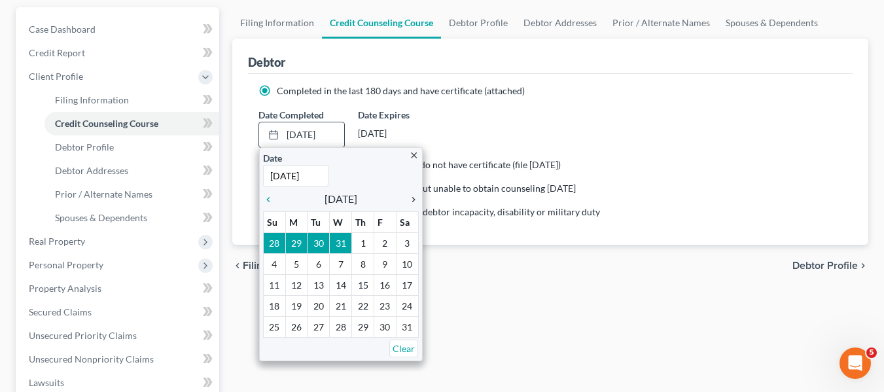
click at [412, 199] on icon "chevron_right" at bounding box center [410, 199] width 17 height 10
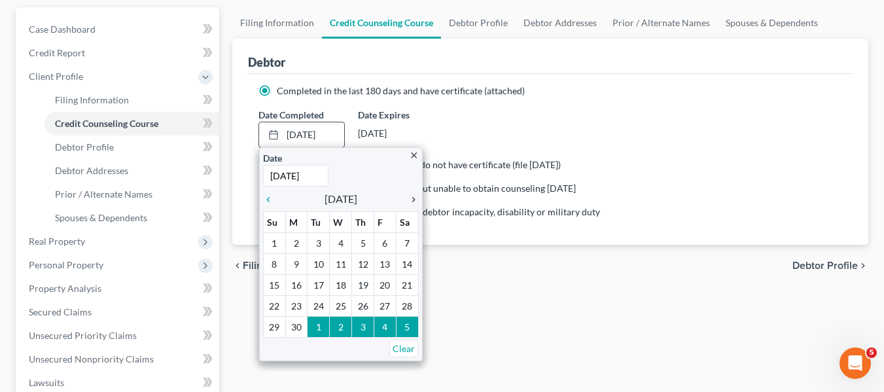
click at [412, 199] on icon "chevron_right" at bounding box center [410, 199] width 17 height 10
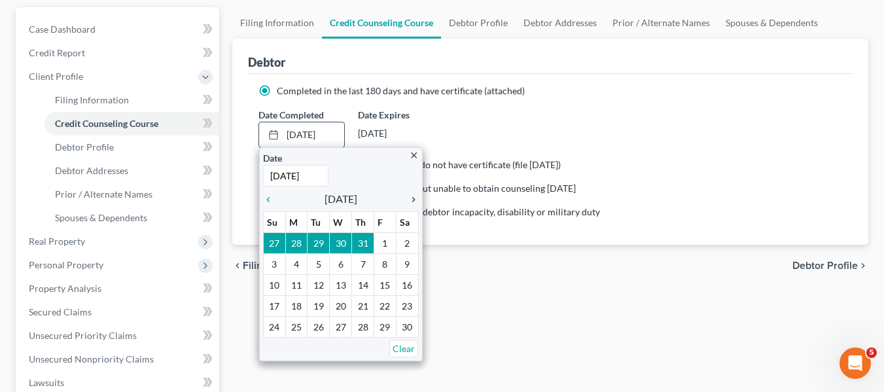
click at [412, 199] on icon "chevron_right" at bounding box center [410, 199] width 17 height 10
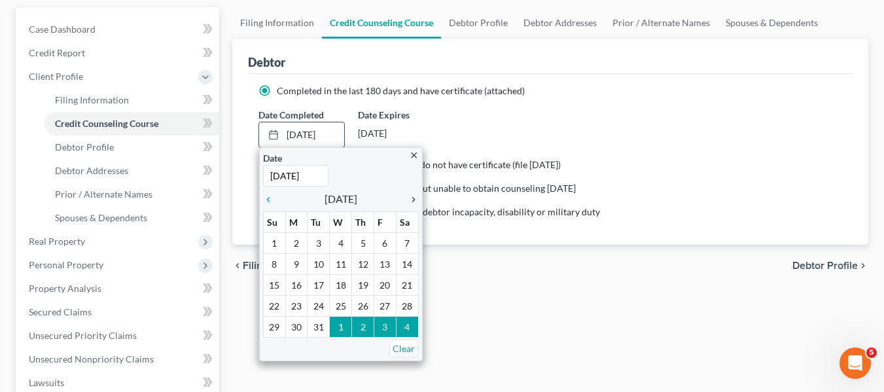
click at [412, 199] on icon "chevron_right" at bounding box center [410, 199] width 17 height 10
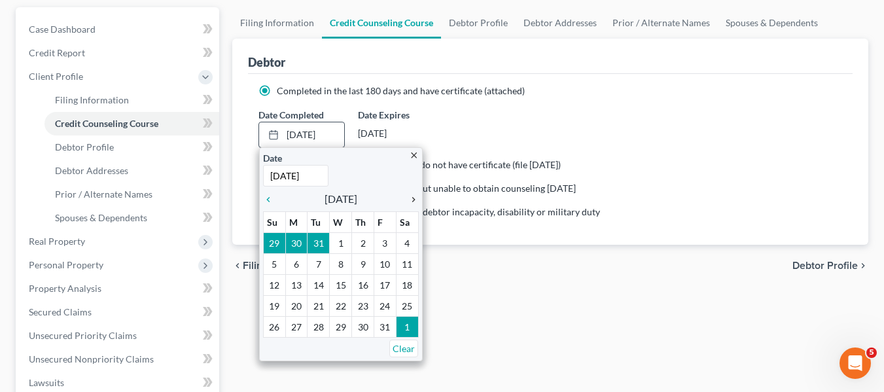
click at [412, 199] on icon "chevron_right" at bounding box center [410, 199] width 17 height 10
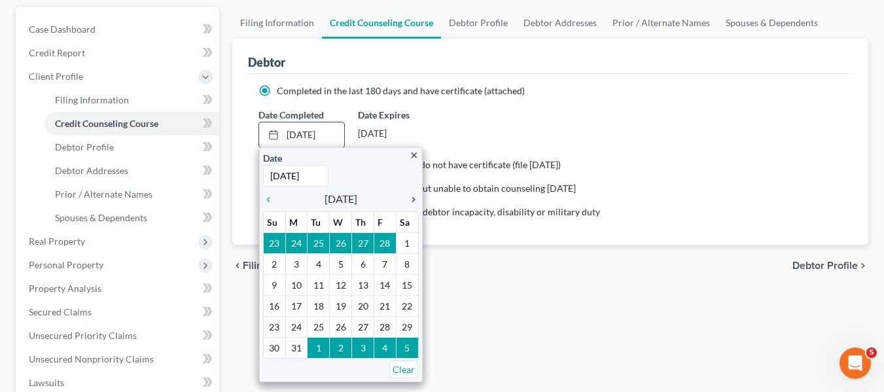
click at [412, 199] on icon "chevron_right" at bounding box center [410, 199] width 17 height 10
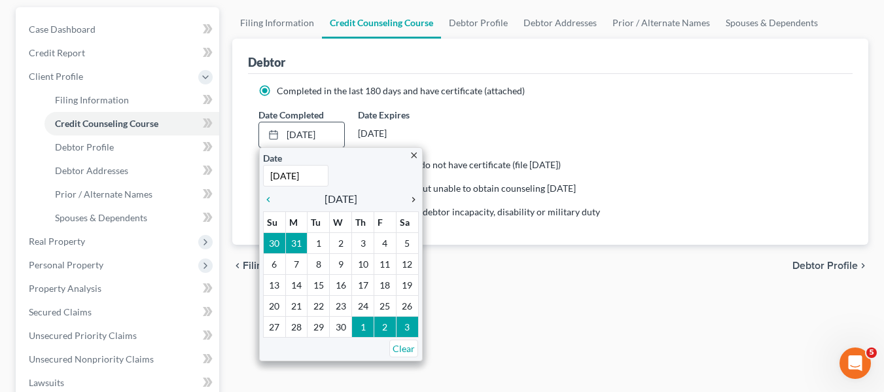
click at [412, 199] on icon "chevron_right" at bounding box center [410, 199] width 17 height 10
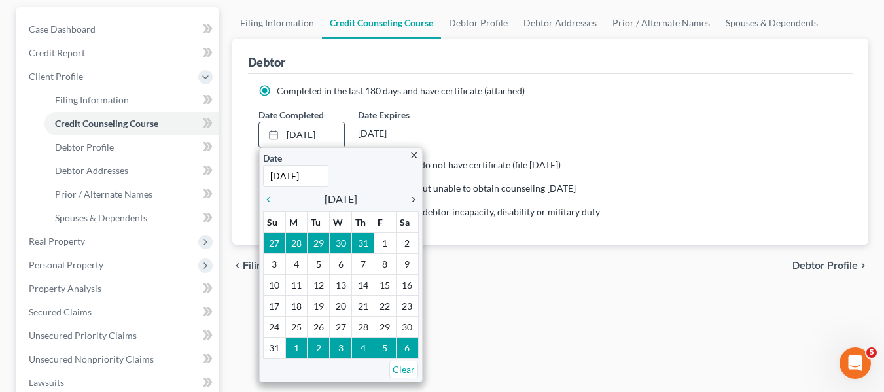
click at [412, 199] on icon "chevron_right" at bounding box center [410, 199] width 17 height 10
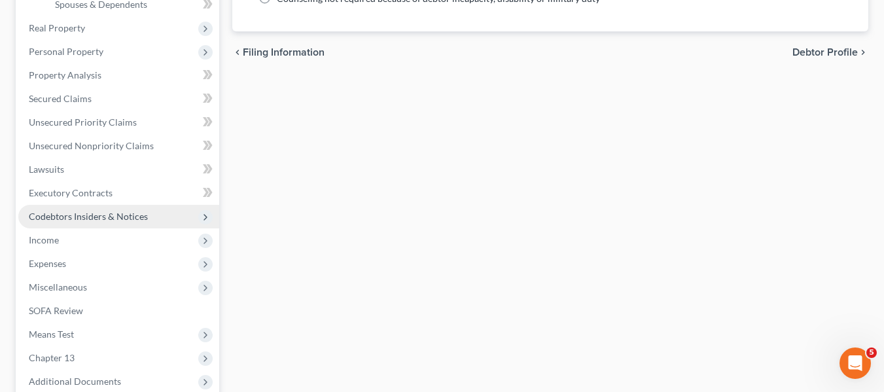
scroll to position [492, 0]
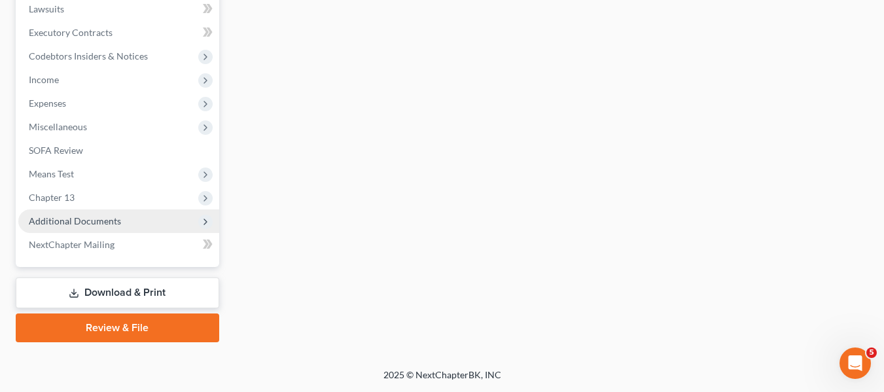
click at [94, 223] on span "Additional Documents" at bounding box center [75, 220] width 92 height 11
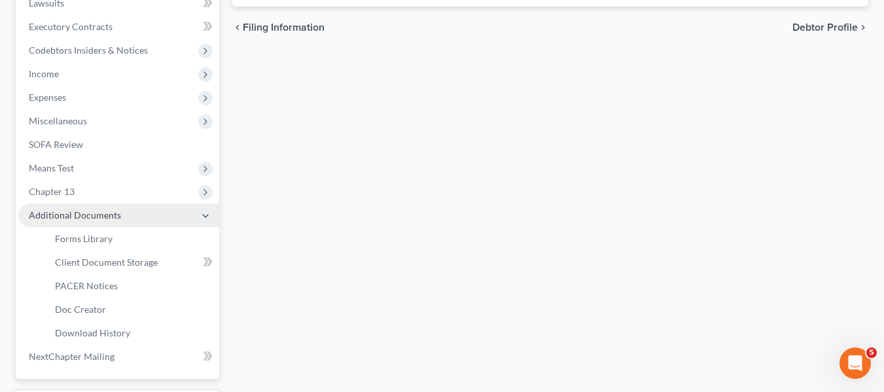
scroll to position [351, 0]
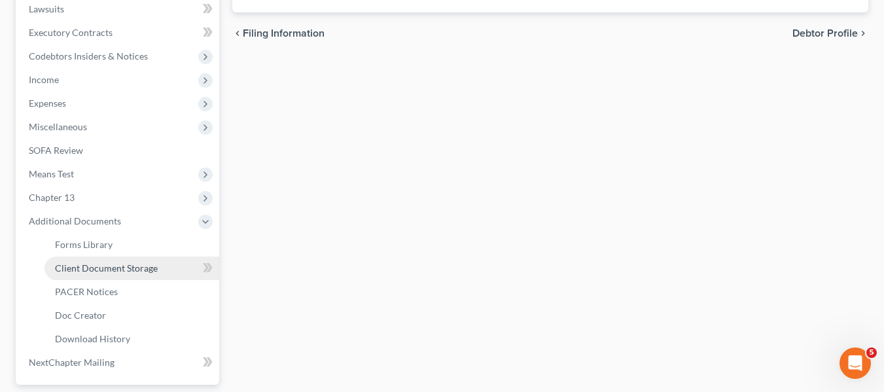
click at [104, 264] on span "Client Document Storage" at bounding box center [106, 267] width 103 height 11
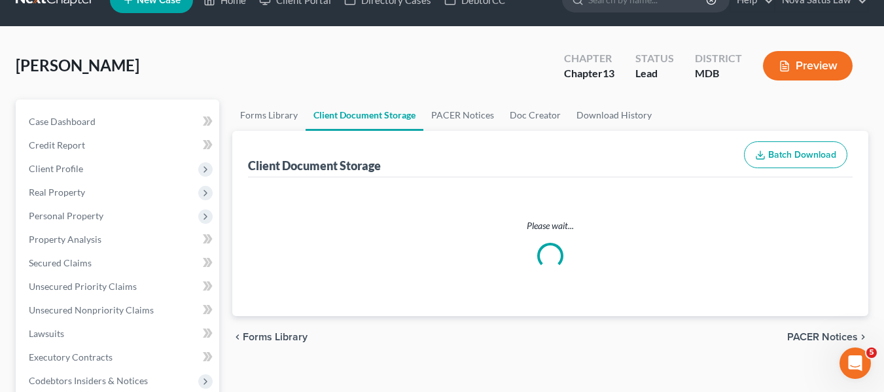
select select "14"
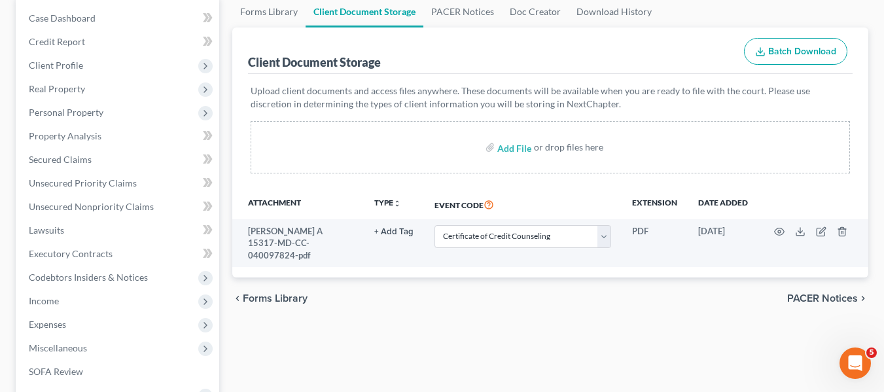
scroll to position [135, 0]
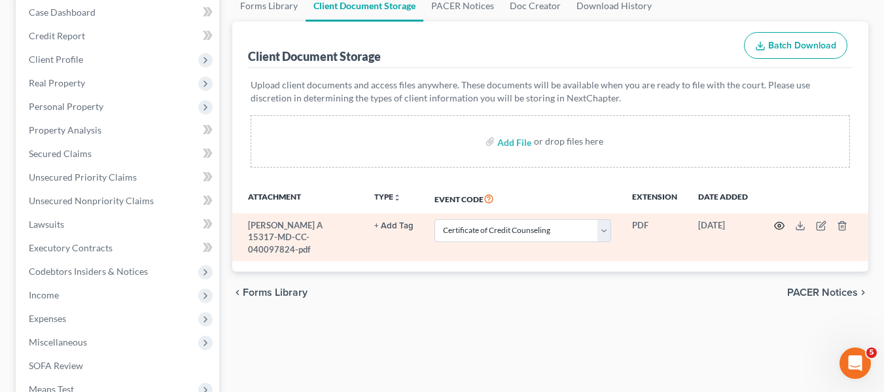
click at [781, 228] on icon "button" at bounding box center [779, 226] width 10 height 10
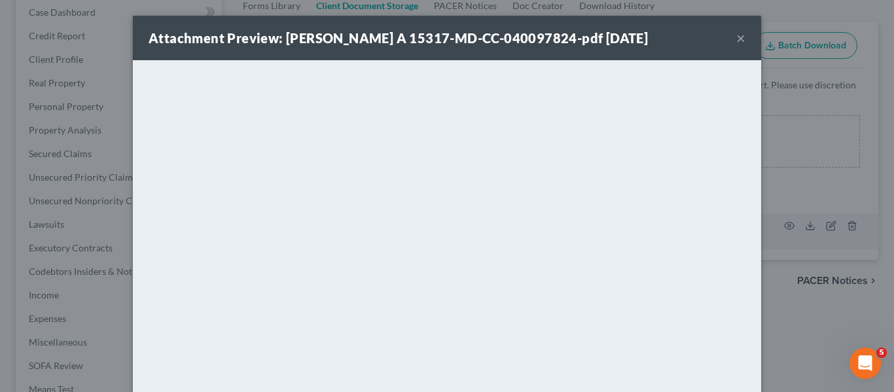
click at [736, 42] on button "×" at bounding box center [740, 38] width 9 height 16
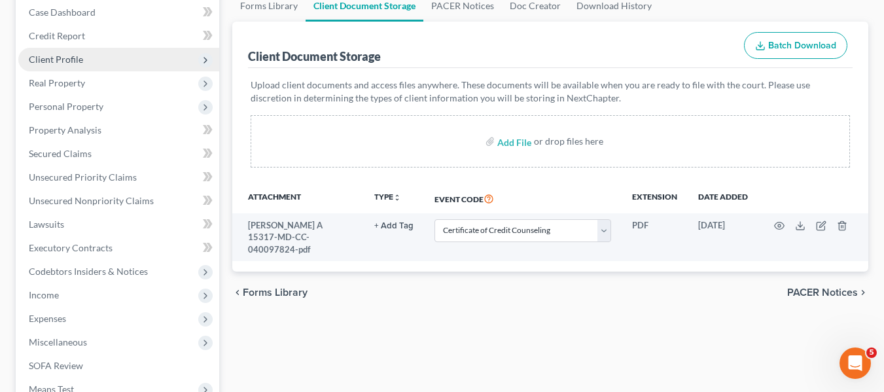
click at [92, 63] on span "Client Profile" at bounding box center [118, 60] width 201 height 24
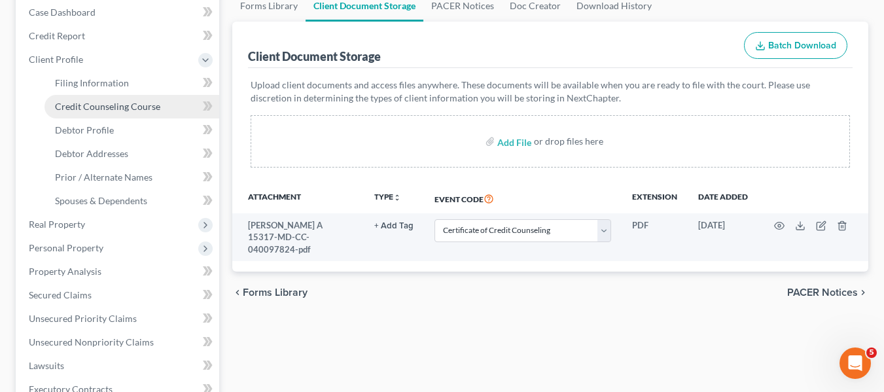
click at [101, 103] on span "Credit Counseling Course" at bounding box center [107, 106] width 105 height 11
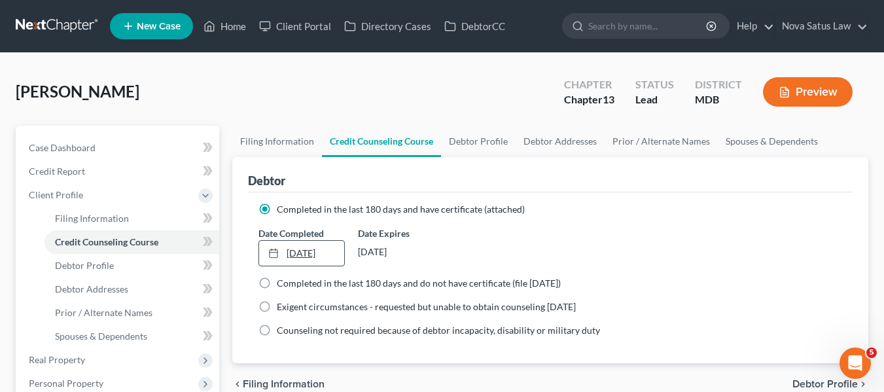
click at [304, 251] on link "[DATE]" at bounding box center [301, 253] width 85 height 25
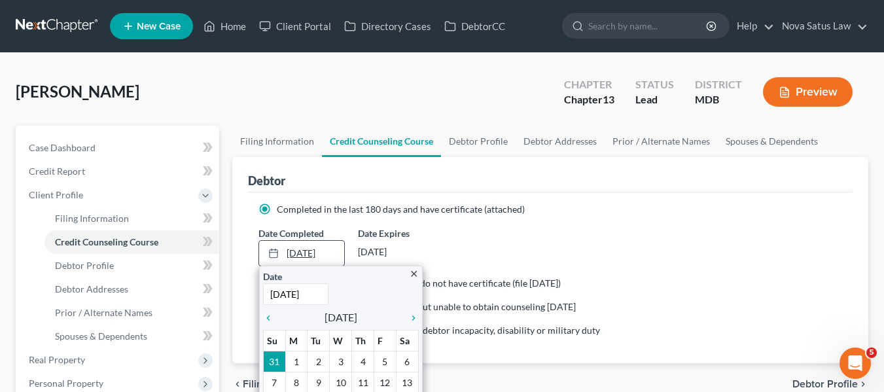
scroll to position [33, 0]
